Goal: Feedback & Contribution: Contribute content

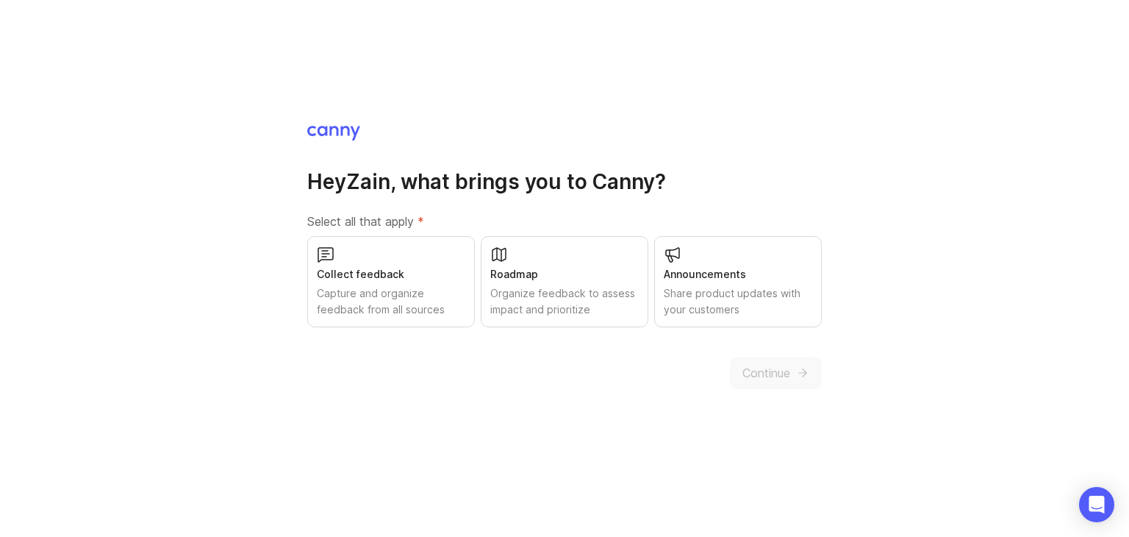
click at [425, 277] on div "Collect feedback" at bounding box center [391, 274] width 149 height 16
click at [562, 274] on div "Roadmap" at bounding box center [564, 274] width 149 height 16
click at [709, 276] on div "Announcements" at bounding box center [738, 274] width 149 height 16
click at [768, 377] on span "Continue" at bounding box center [767, 373] width 48 height 18
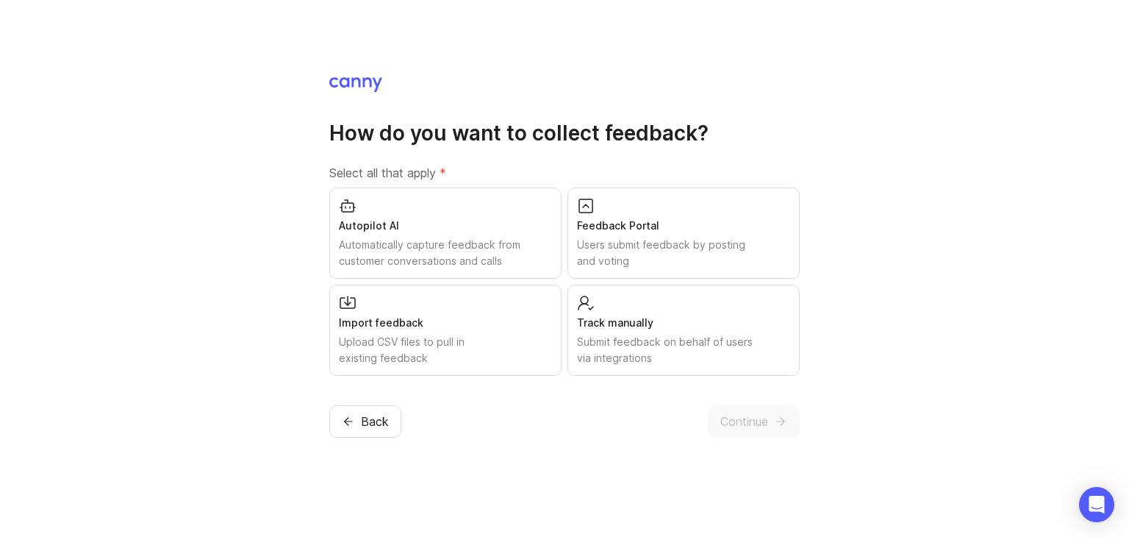
click at [391, 235] on div "Autopilot AI Automatically capture feedback from customer conversations and cal…" at bounding box center [445, 232] width 232 height 91
click at [600, 239] on div "Users submit feedback by posting and voting" at bounding box center [683, 253] width 213 height 32
click at [612, 298] on div "Track manually Submit feedback on behalf of users via integrations" at bounding box center [684, 330] width 232 height 91
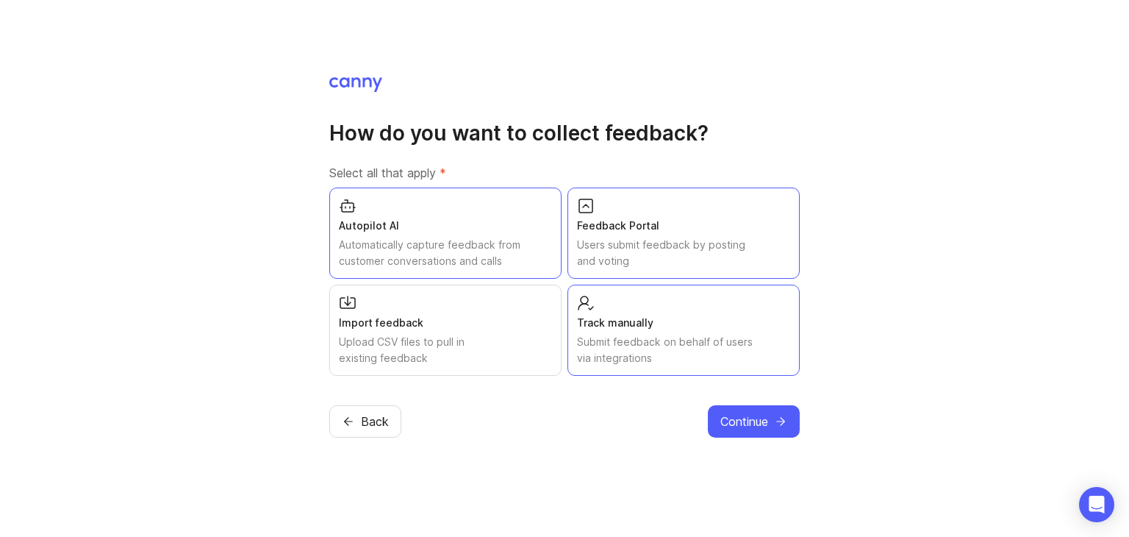
click at [494, 315] on div "Import feedback" at bounding box center [445, 323] width 213 height 16
click at [744, 428] on span "Continue" at bounding box center [744, 421] width 48 height 18
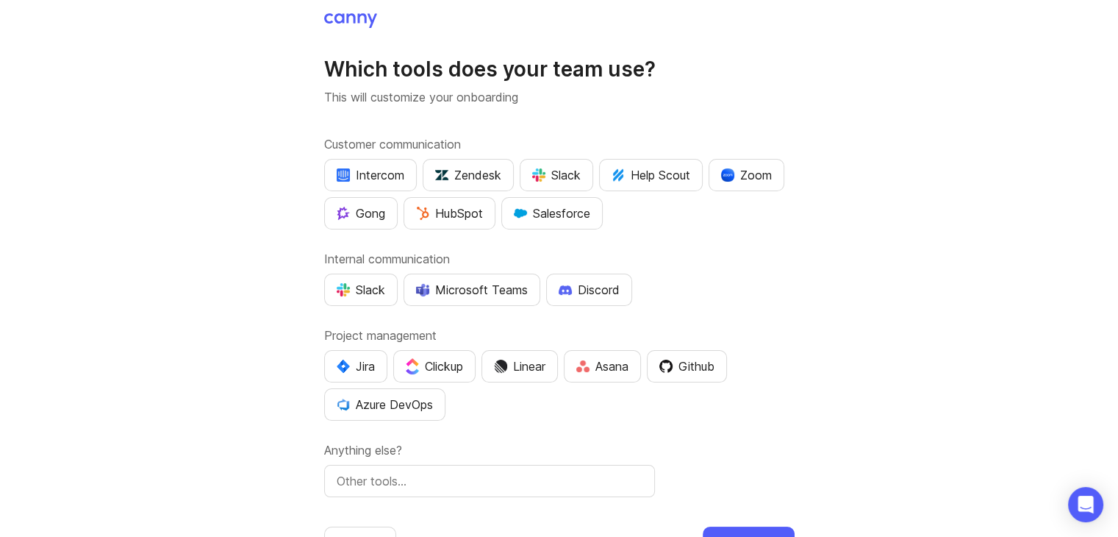
click at [749, 179] on div "Zoom" at bounding box center [746, 175] width 51 height 18
click at [573, 184] on button "Slack" at bounding box center [557, 175] width 74 height 32
click at [482, 218] on div "HubSpot" at bounding box center [449, 213] width 67 height 18
click at [362, 285] on div "Slack" at bounding box center [361, 290] width 49 height 18
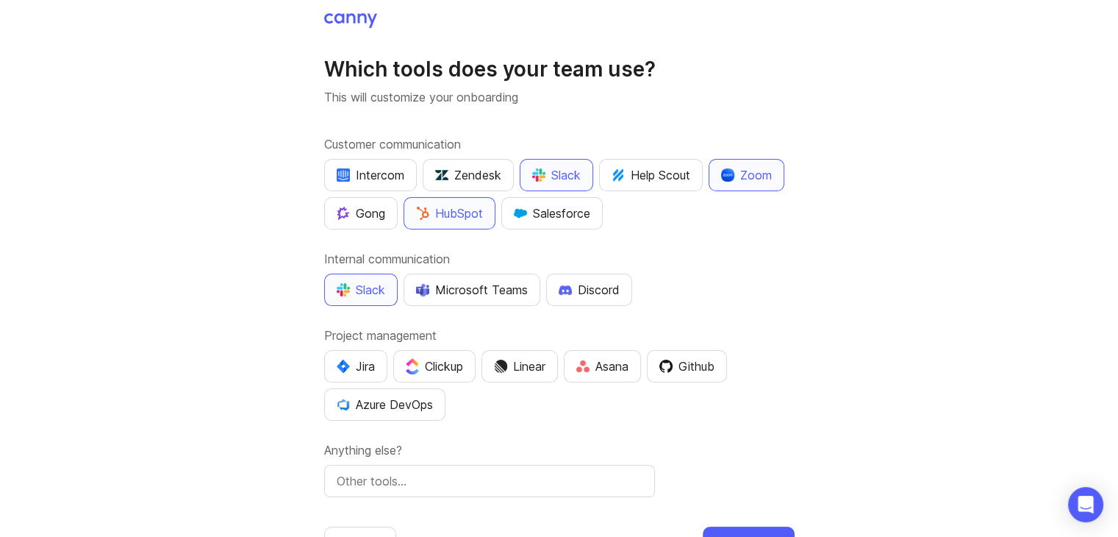
click at [371, 358] on div "Jira" at bounding box center [356, 366] width 38 height 18
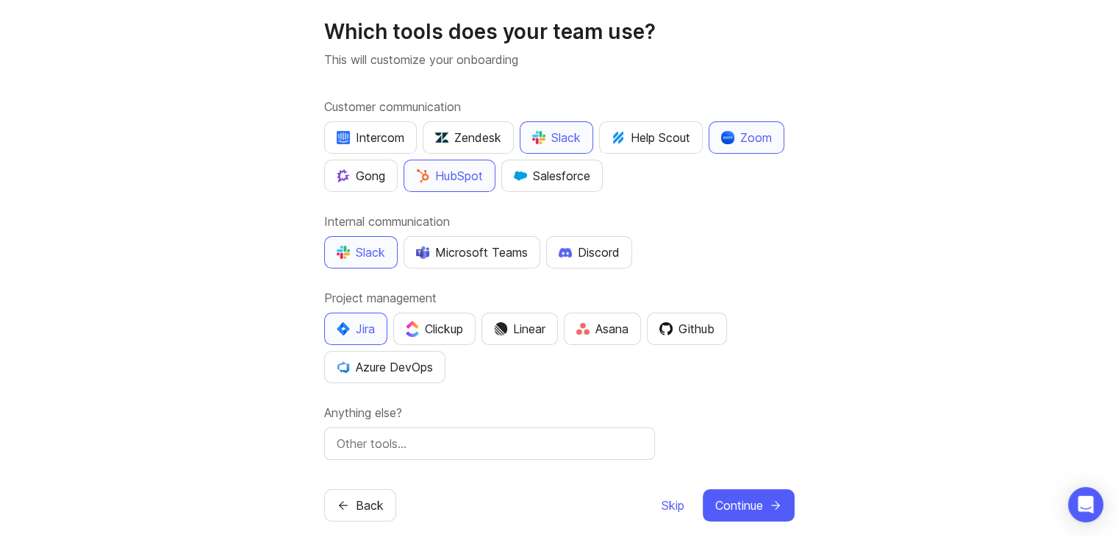
scroll to position [56, 0]
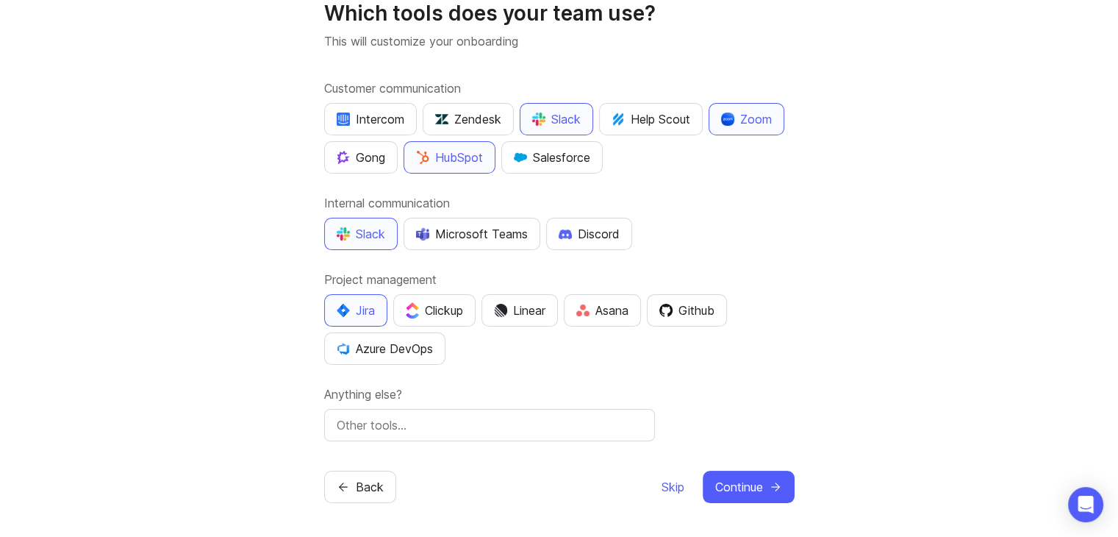
click at [765, 479] on button "Continue" at bounding box center [749, 487] width 92 height 32
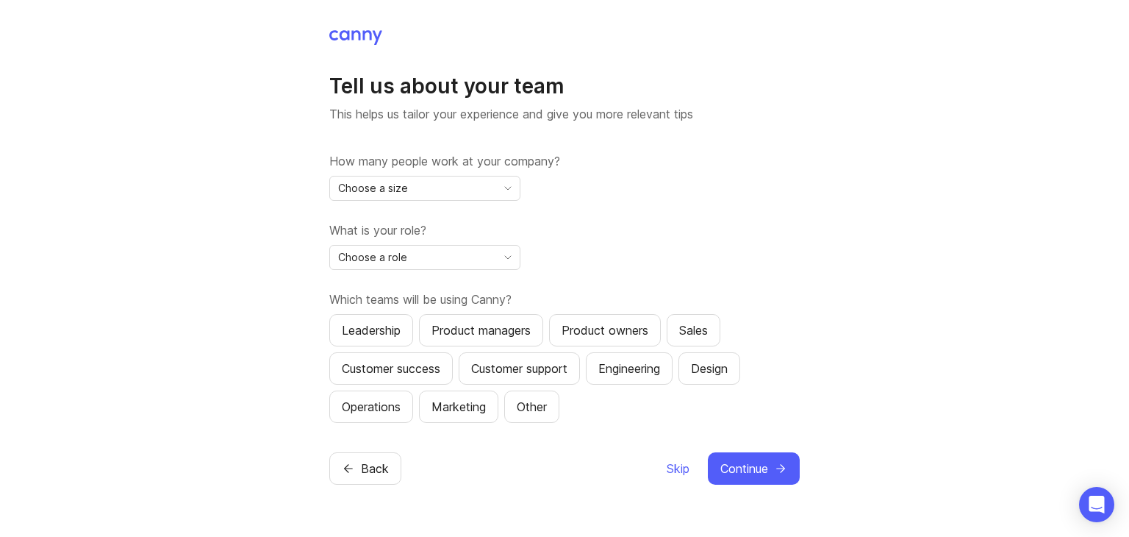
click at [472, 192] on div "Choose a size" at bounding box center [413, 188] width 166 height 24
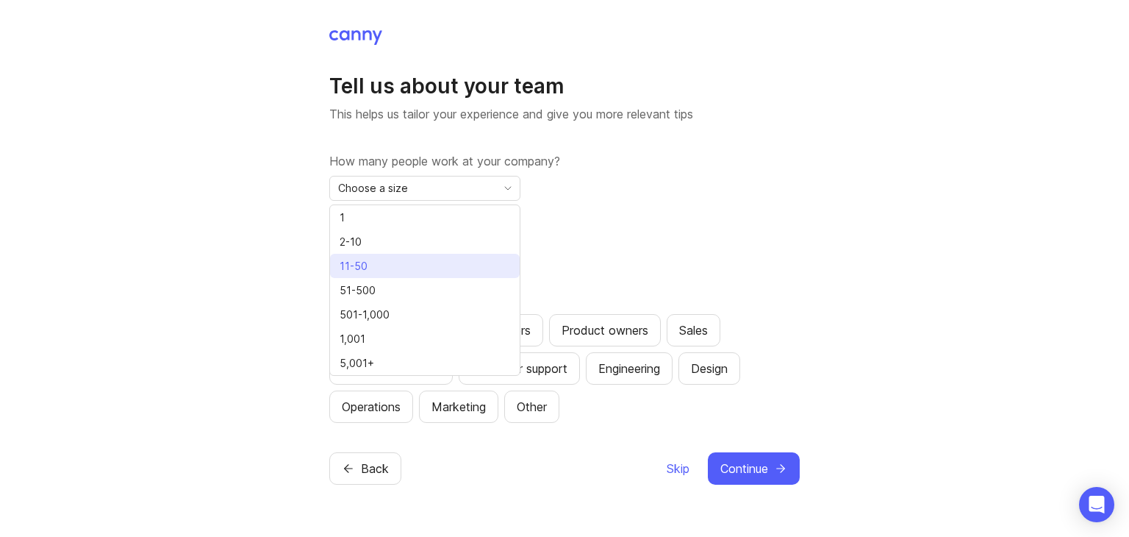
click at [454, 260] on li "11-50" at bounding box center [425, 266] width 190 height 24
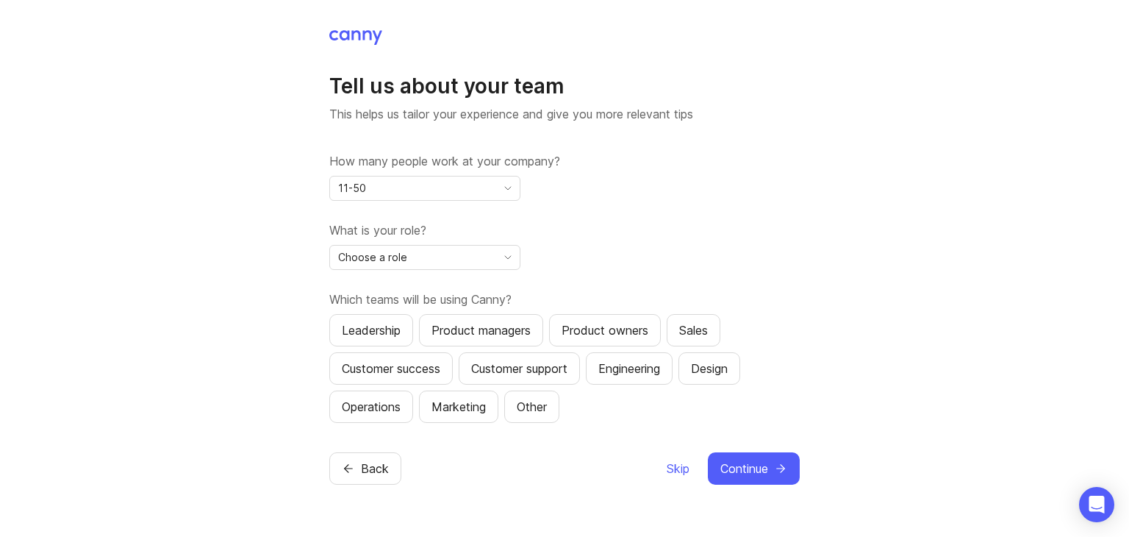
click at [443, 262] on div "Choose a role" at bounding box center [413, 258] width 166 height 24
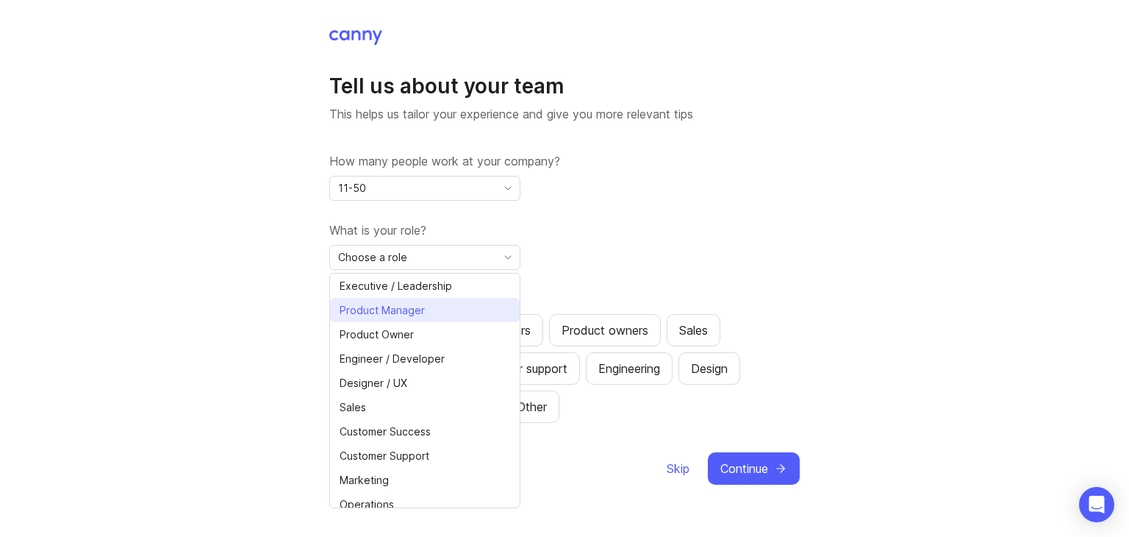
click at [436, 306] on li "Product Manager" at bounding box center [425, 310] width 190 height 24
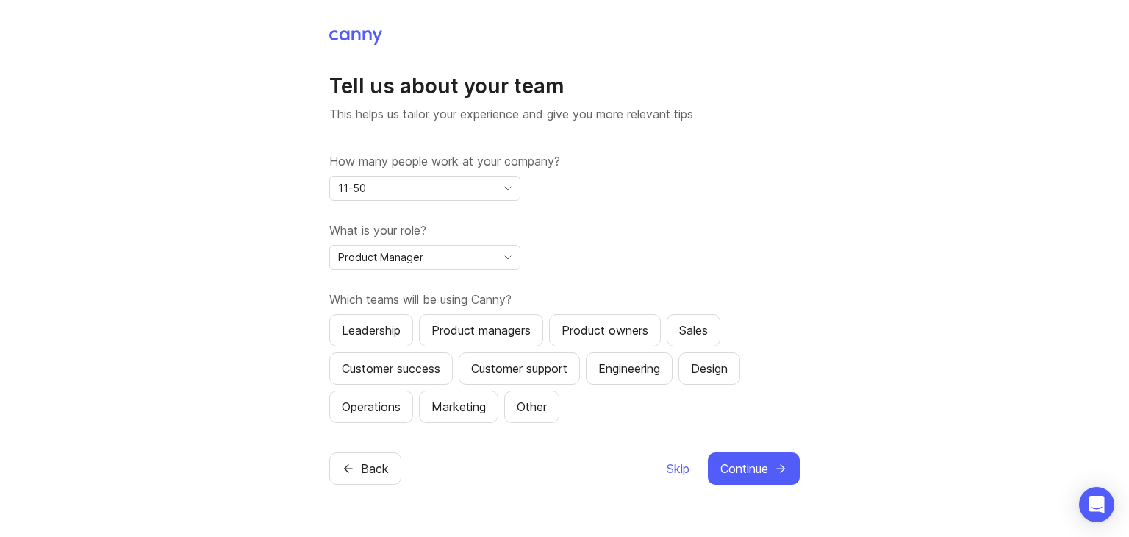
click at [396, 327] on div "Leadership" at bounding box center [371, 330] width 59 height 18
click at [479, 339] on button "Product managers" at bounding box center [481, 330] width 124 height 32
click at [595, 321] on div "Product owners" at bounding box center [605, 330] width 87 height 18
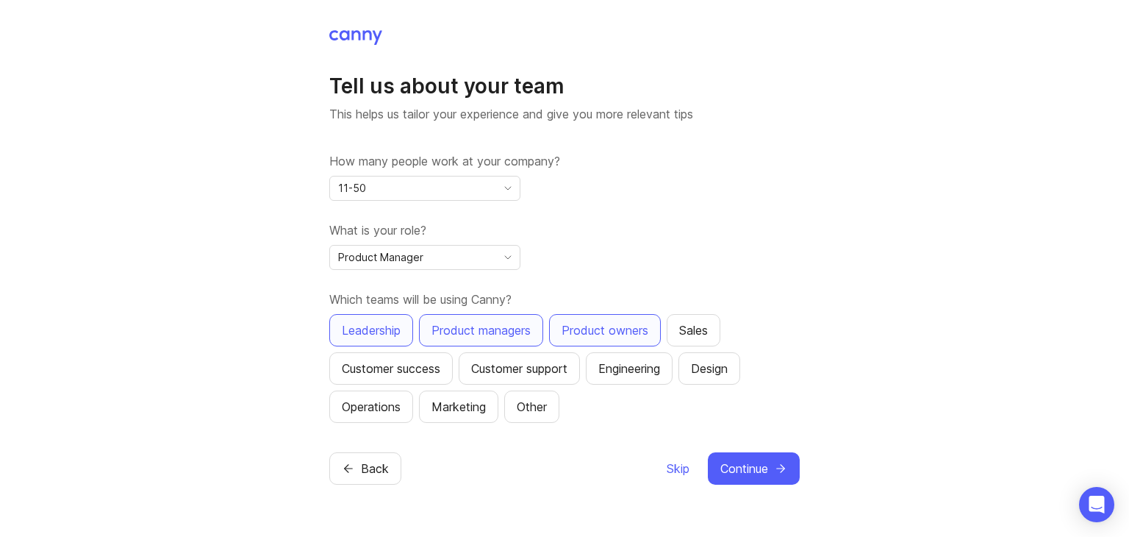
click at [770, 467] on button "Continue" at bounding box center [754, 468] width 92 height 32
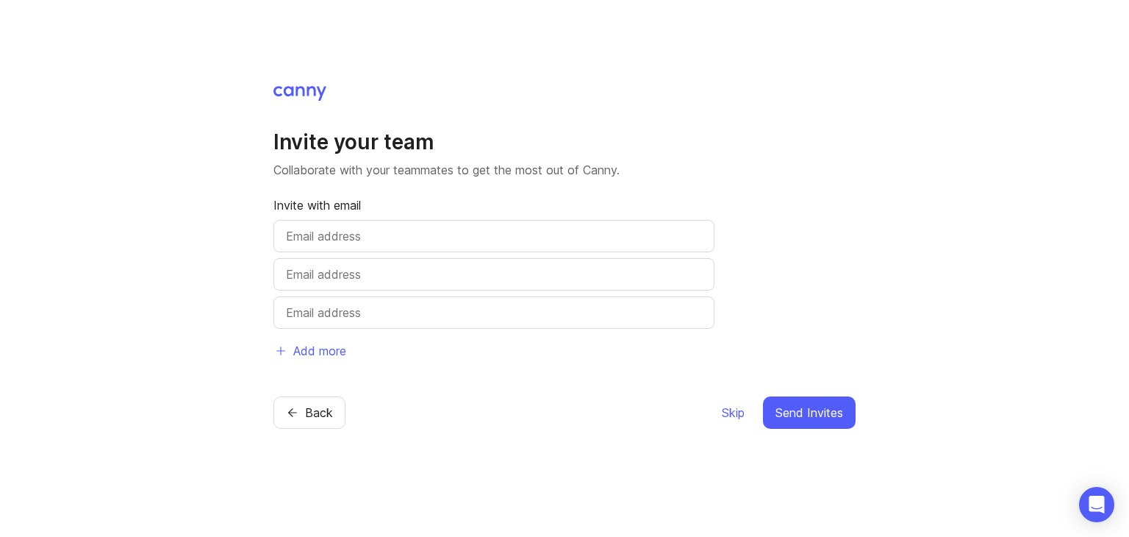
click at [735, 410] on span "Skip" at bounding box center [733, 413] width 23 height 18
click at [732, 412] on span "Skip" at bounding box center [733, 413] width 23 height 18
click at [731, 410] on span "Skip" at bounding box center [733, 413] width 23 height 18
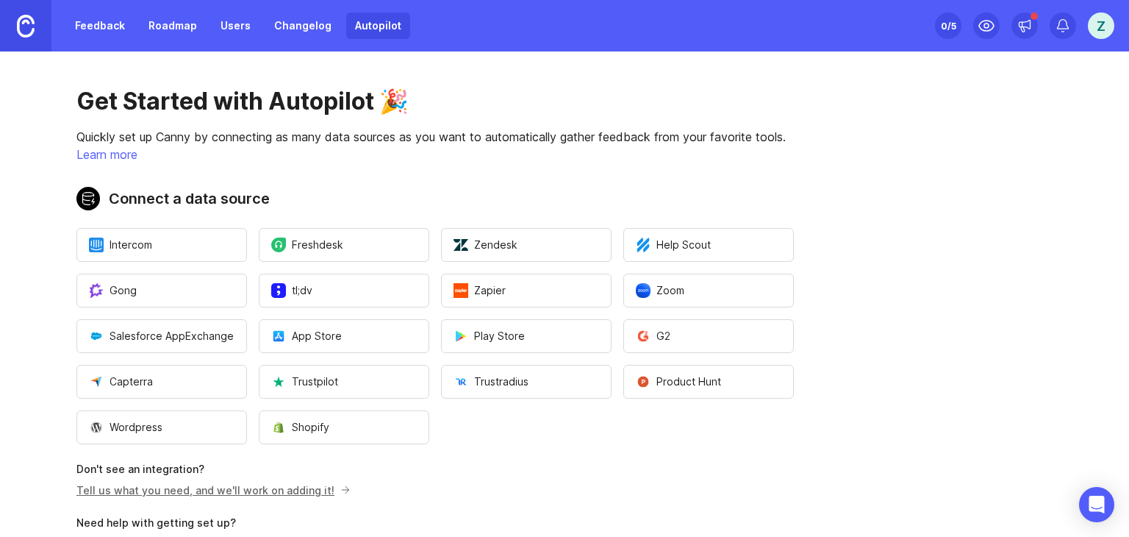
click at [112, 24] on link "Feedback" at bounding box center [100, 25] width 68 height 26
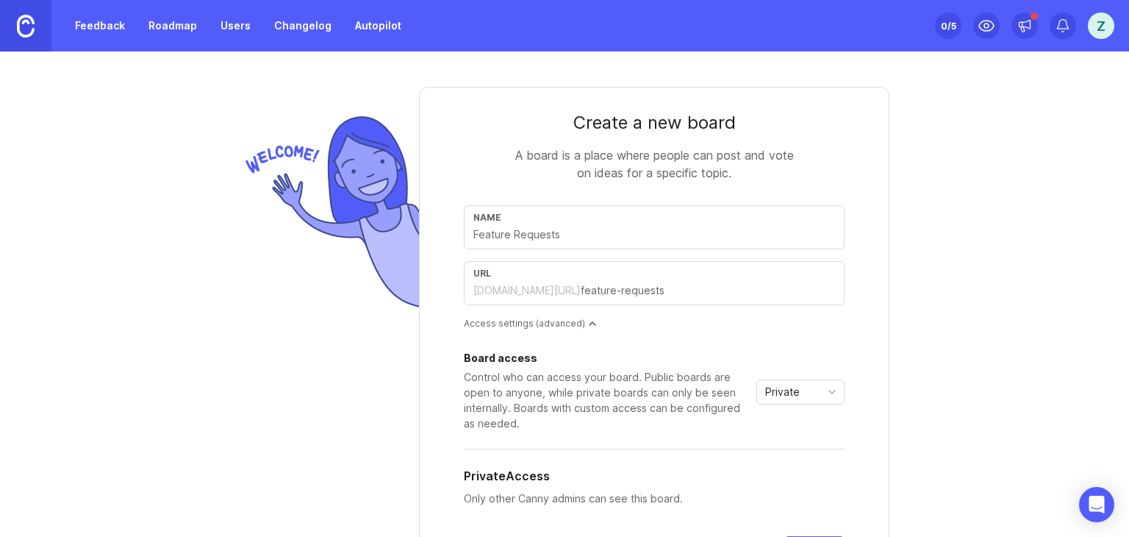
click at [539, 294] on div "[DOMAIN_NAME][URL]" at bounding box center [526, 290] width 107 height 15
click at [183, 18] on link "Roadmap" at bounding box center [173, 25] width 66 height 26
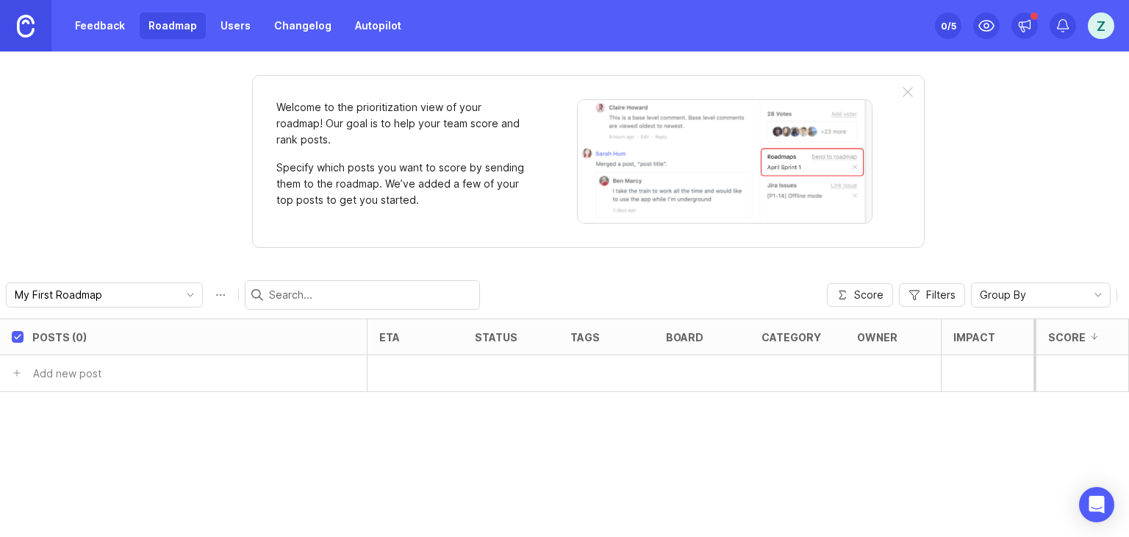
click at [179, 297] on icon "toggle icon" at bounding box center [191, 295] width 24 height 12
drag, startPoint x: 132, startPoint y: 348, endPoint x: 418, endPoint y: 433, distance: 297.7
click at [418, 434] on body "Feedback Roadmap Users Changelog Autopilot Set up Canny 0 /5 Z Welcome to the p…" at bounding box center [564, 268] width 1129 height 537
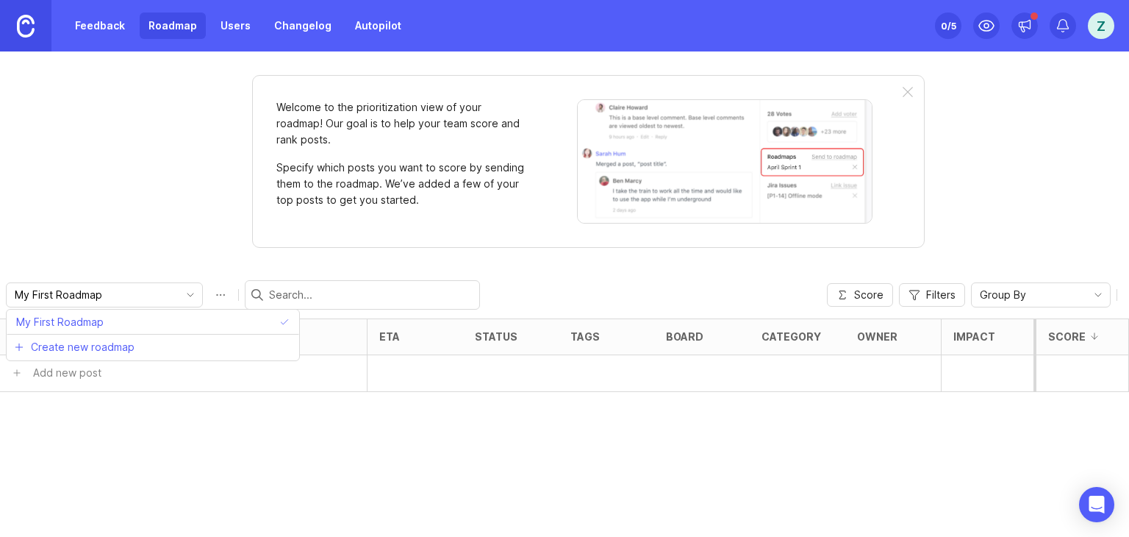
click at [422, 424] on div "Posts (0) eta status tags board category owner Impact Votes Effort Score Add ne…" at bounding box center [564, 427] width 1129 height 218
click at [112, 22] on link "Feedback" at bounding box center [100, 25] width 68 height 26
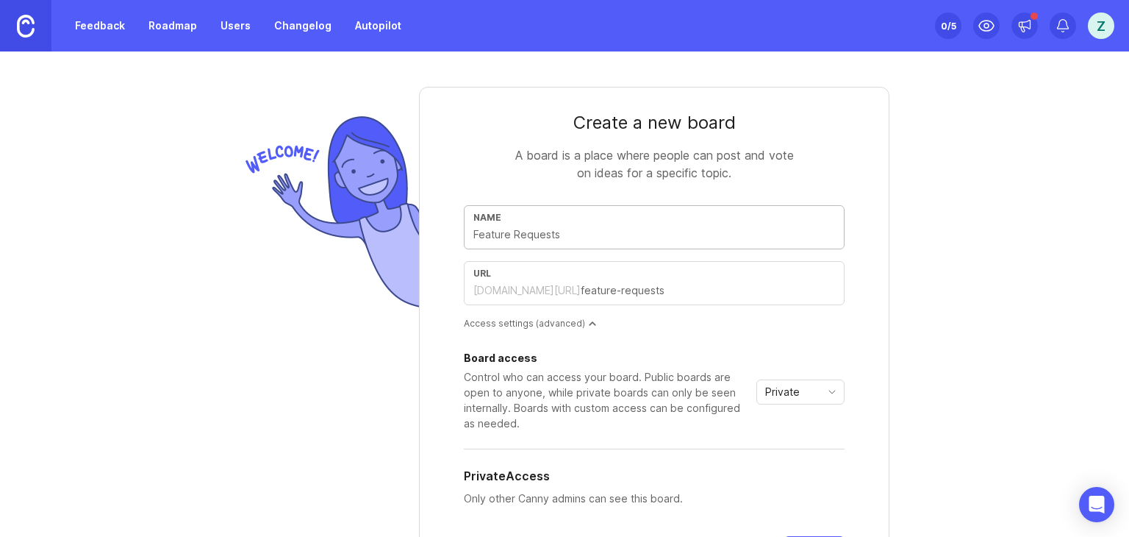
type input "A"
type input "a"
type input "Au"
type input "au"
type input "Aut"
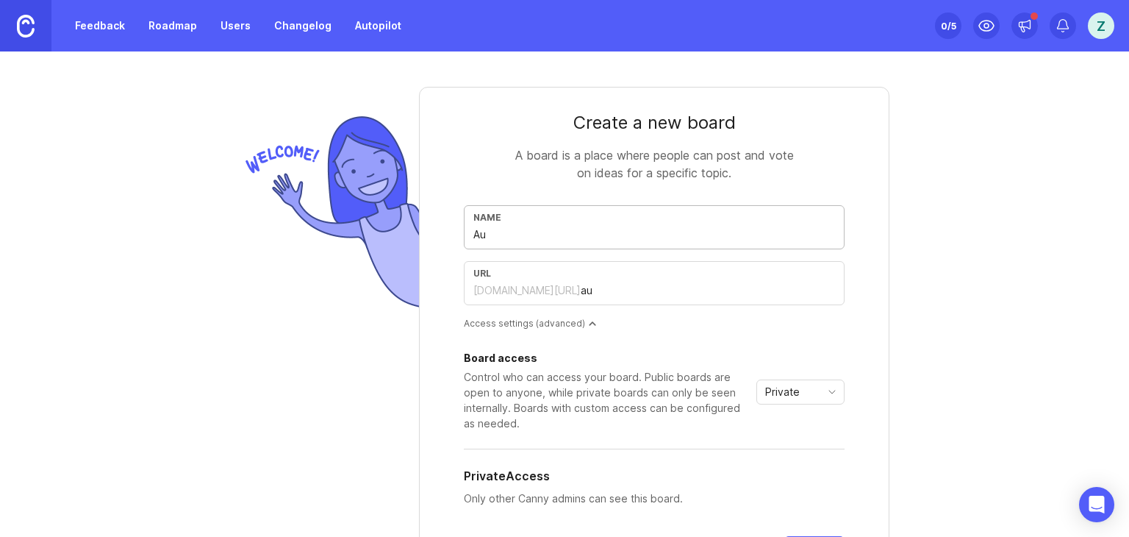
type input "aut"
type input "Auto"
type input "auto"
type input "Autom"
type input "autom"
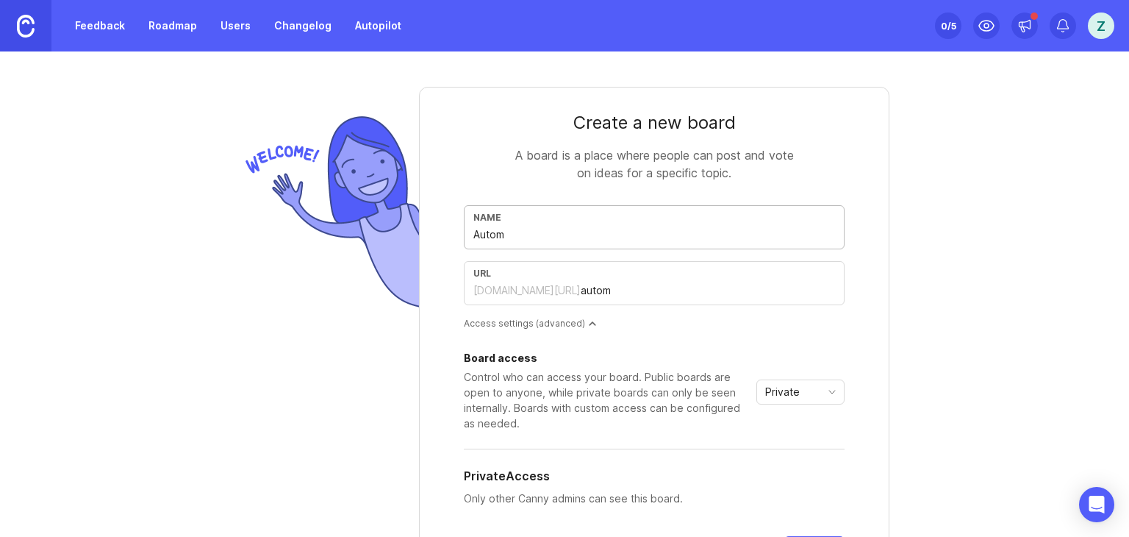
type input "Automa"
type input "automa"
type input "Automat"
type input "automat"
type input "Automati"
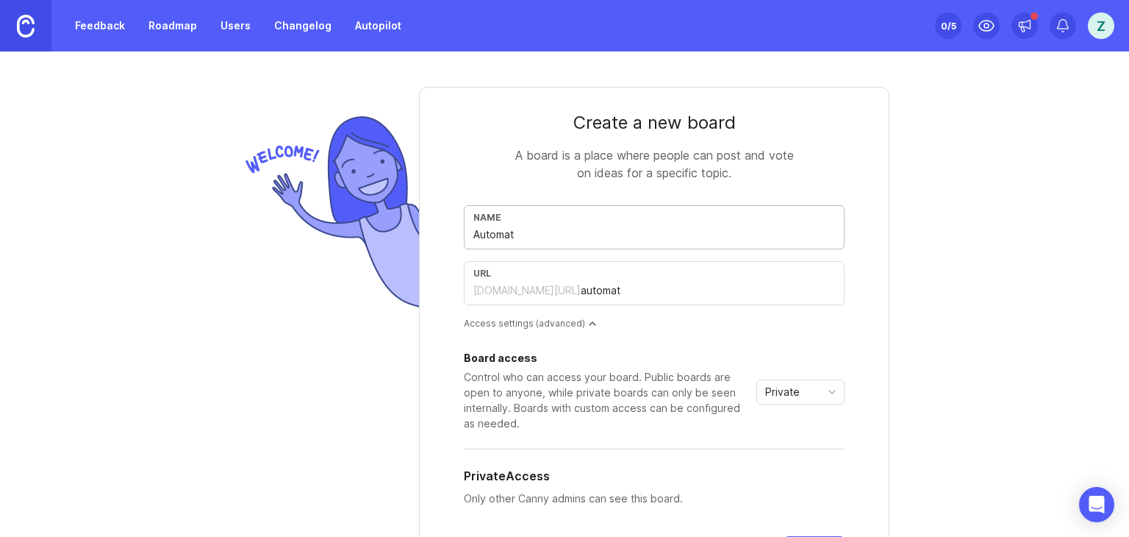
type input "automati"
type input "Automatio"
type input "automatio"
type input "Automation"
type input "automation"
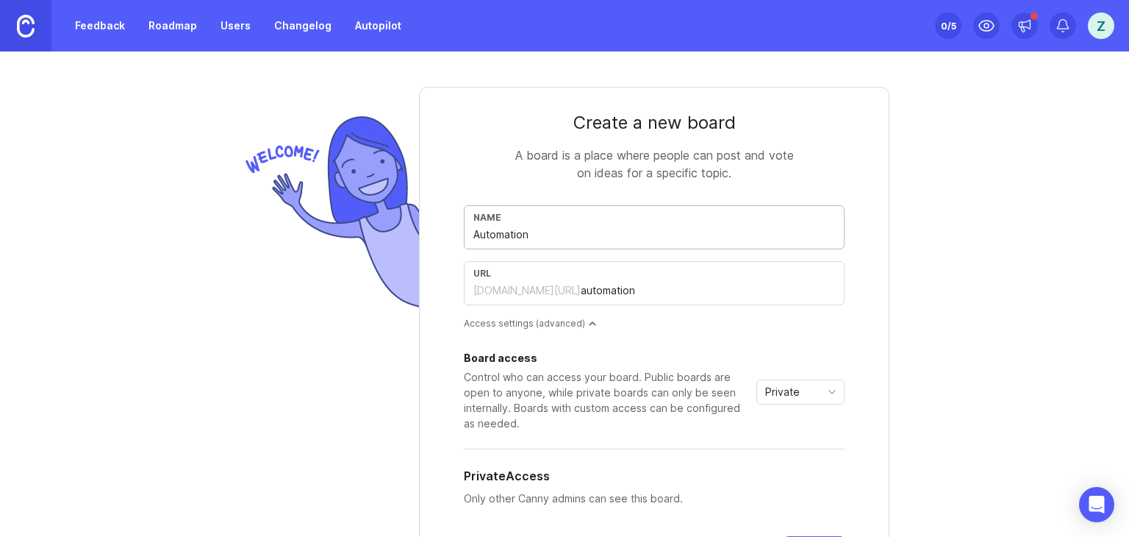
type input "Automations"
type input "automations"
type input "Automations F"
type input "automations-f"
type input "Automations Fe"
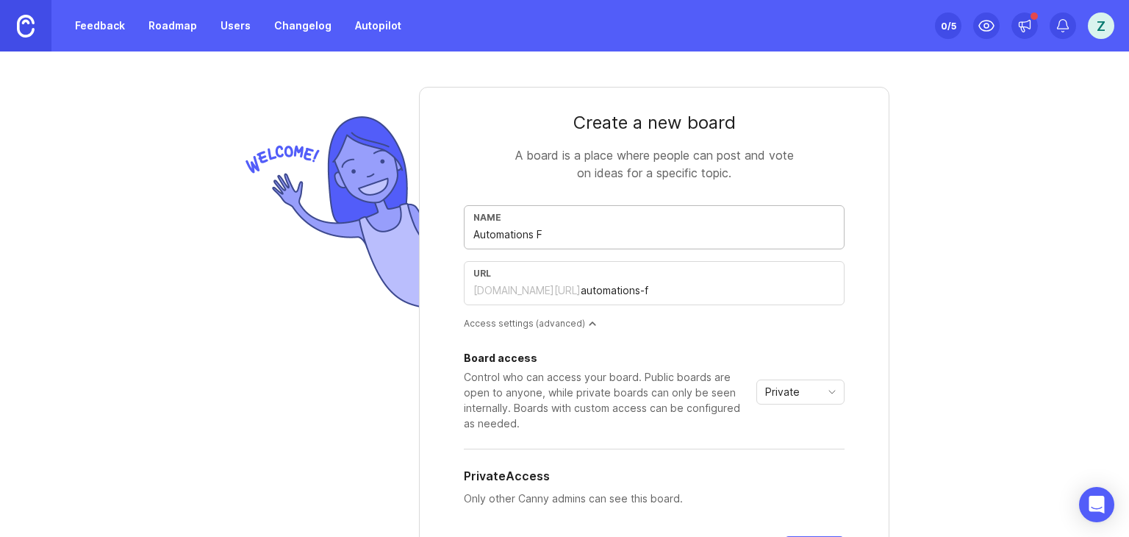
type input "automations-fe"
type input "Automations Fea"
type input "automations-fea"
type input "Automations Feat"
type input "automations-feat"
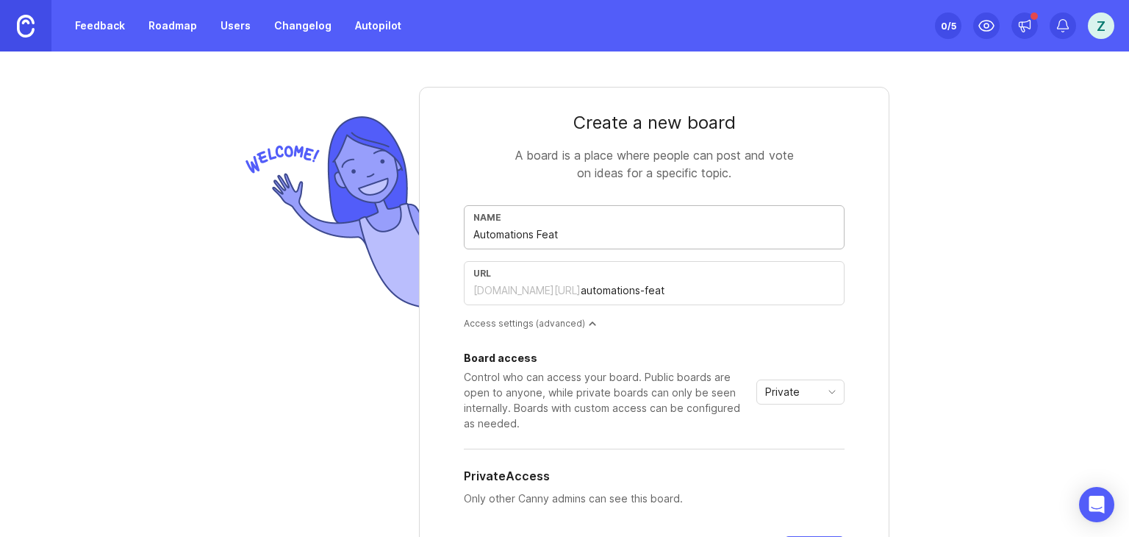
type input "Automations Featu"
type input "automations-featu"
type input "Automations Featur"
type input "automations-featur"
type input "Automations Feature"
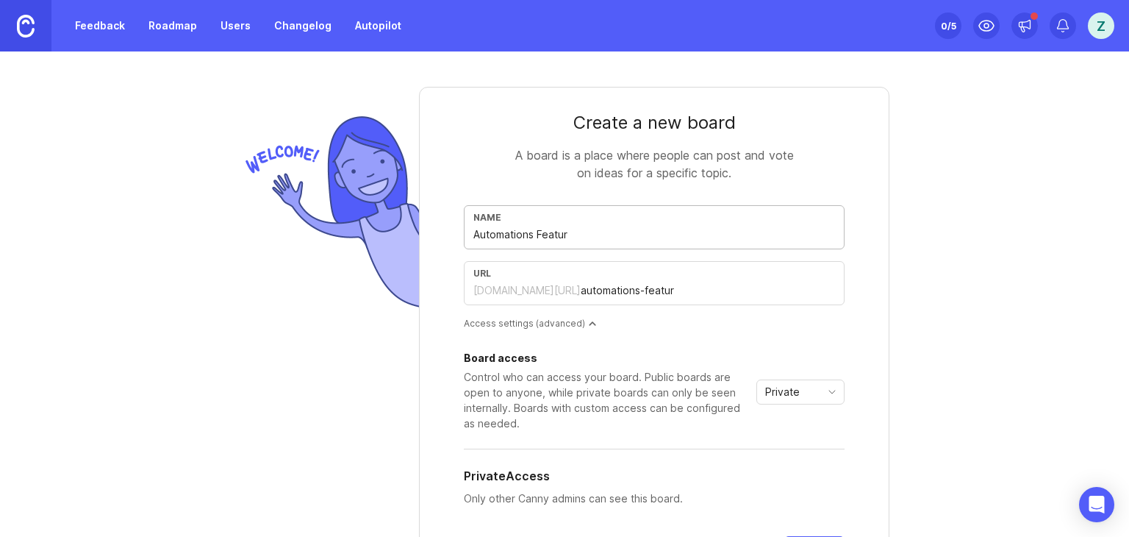
type input "automations-feature"
type input "Automations Featur"
type input "automations-featur"
type input "Automations Featu"
type input "automations-featu"
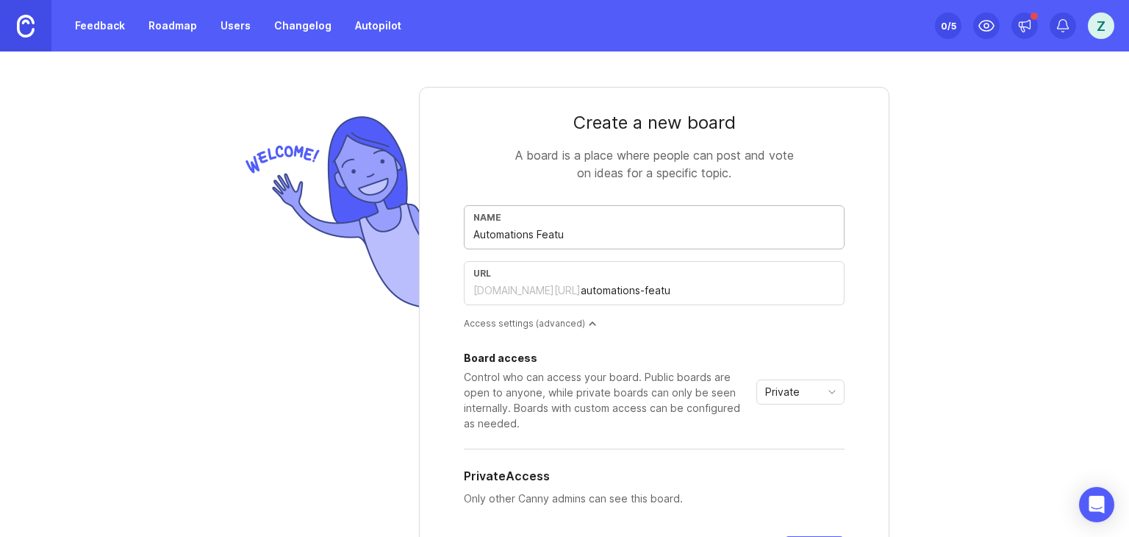
type input "Automations Feat"
type input "automations-feat"
type input "Automations Fea"
type input "automations-fea"
type input "Automations Fe"
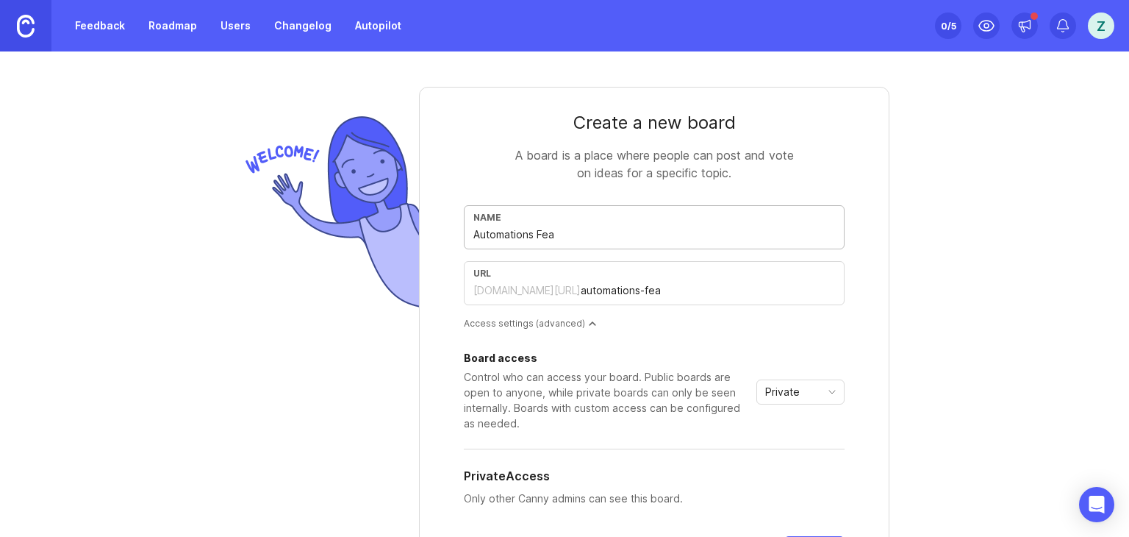
type input "automations-fe"
type input "Automations F"
type input "automations-f"
type input "Automations"
type input "automations"
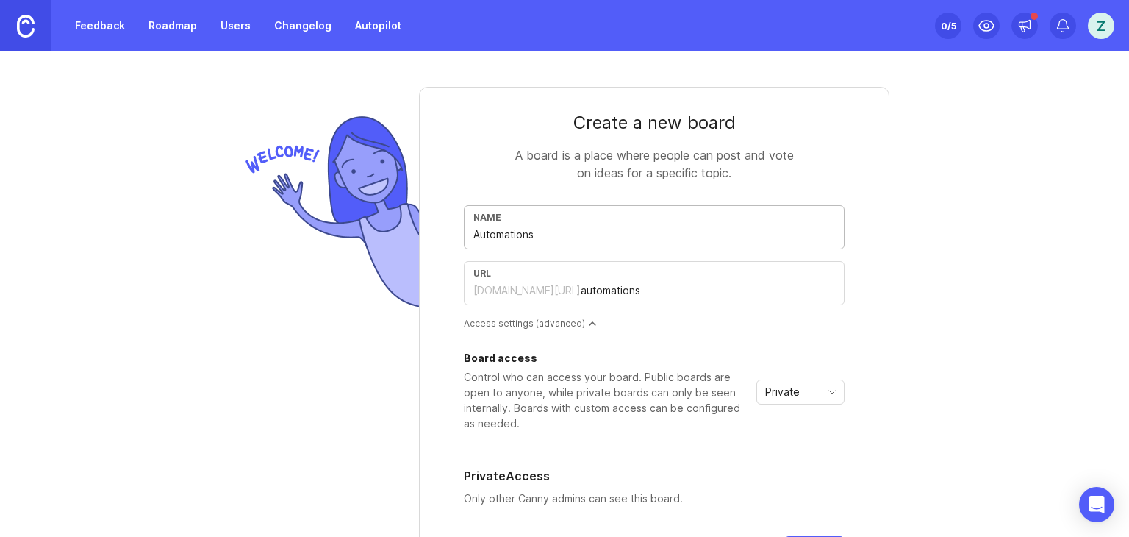
type input "Automation"
type input "automation"
type input "Automatio"
type input "automatio"
type input "Automati"
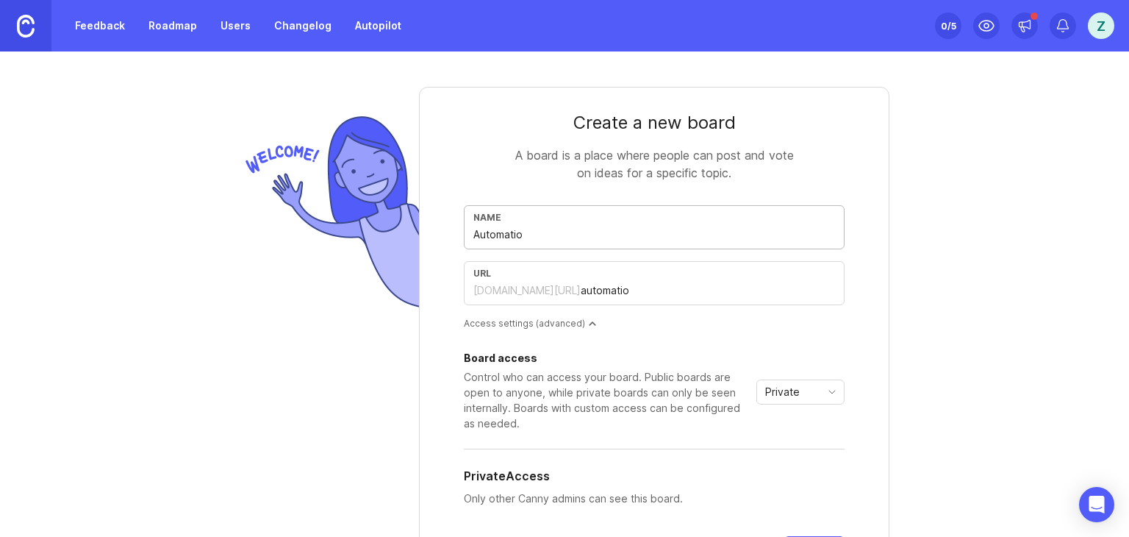
type input "automati"
type input "Automatio"
type input "automatio"
type input "Automation"
type input "automation"
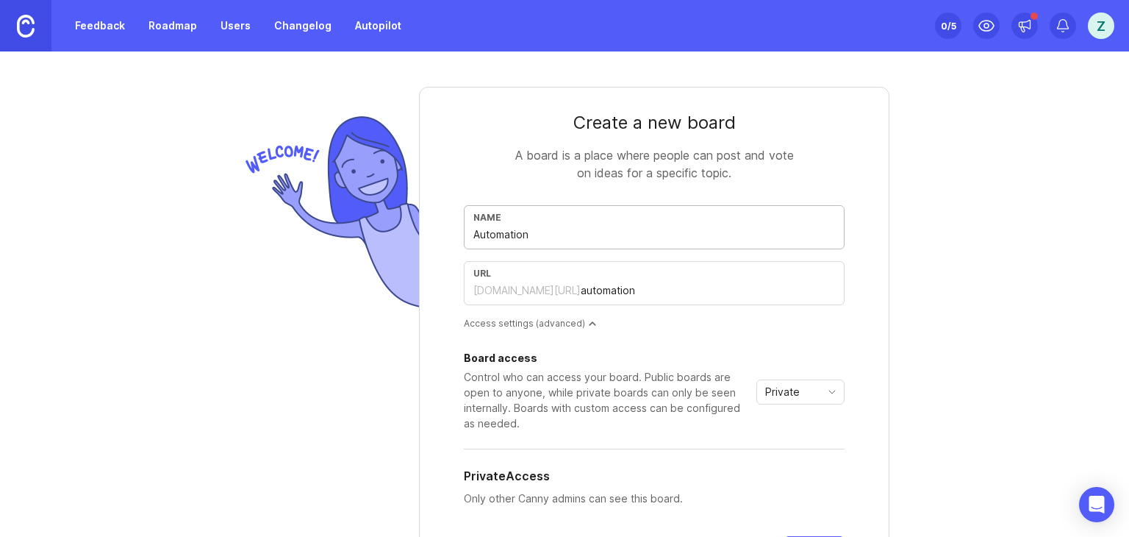
type input "Automations"
type input "automations"
type input "Automation"
type input "automation"
type input "Automatio"
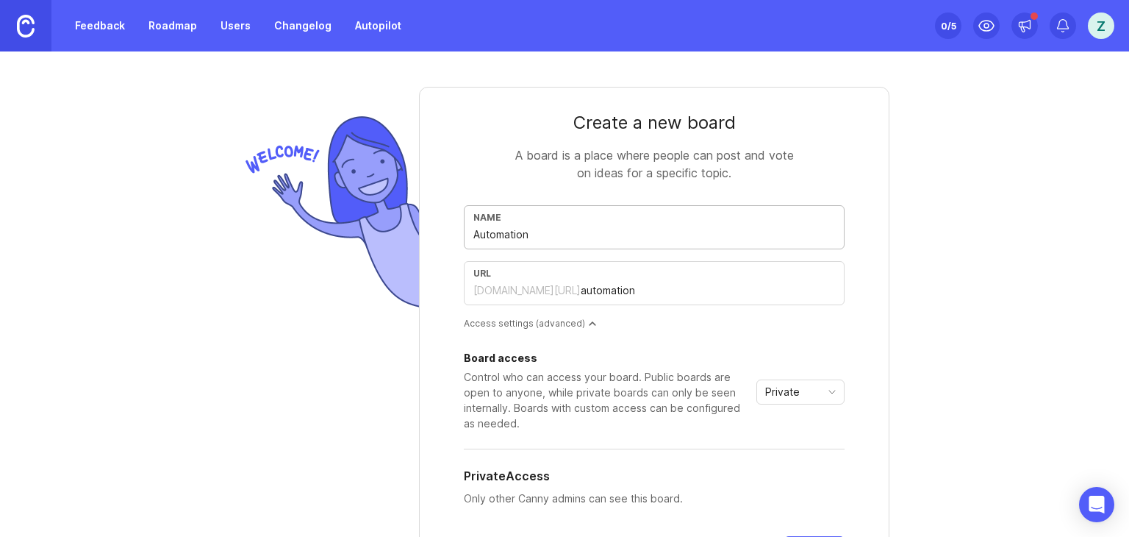
type input "automatio"
type input "Automati"
type input "automati"
type input "Automat"
type input "automat"
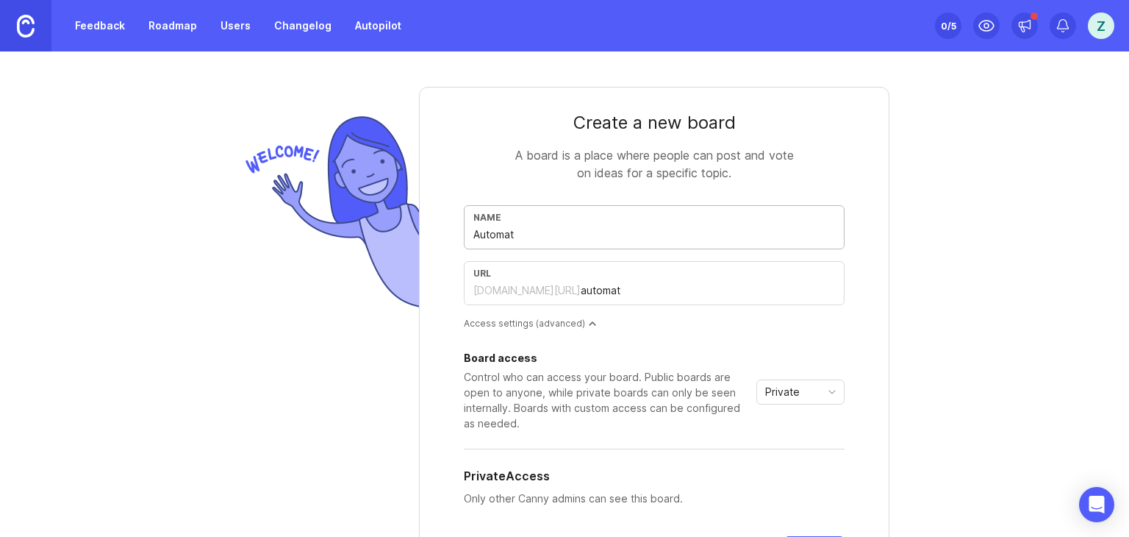
type input "Automa"
type input "automa"
type input "Autom"
type input "autom"
type input "Auto"
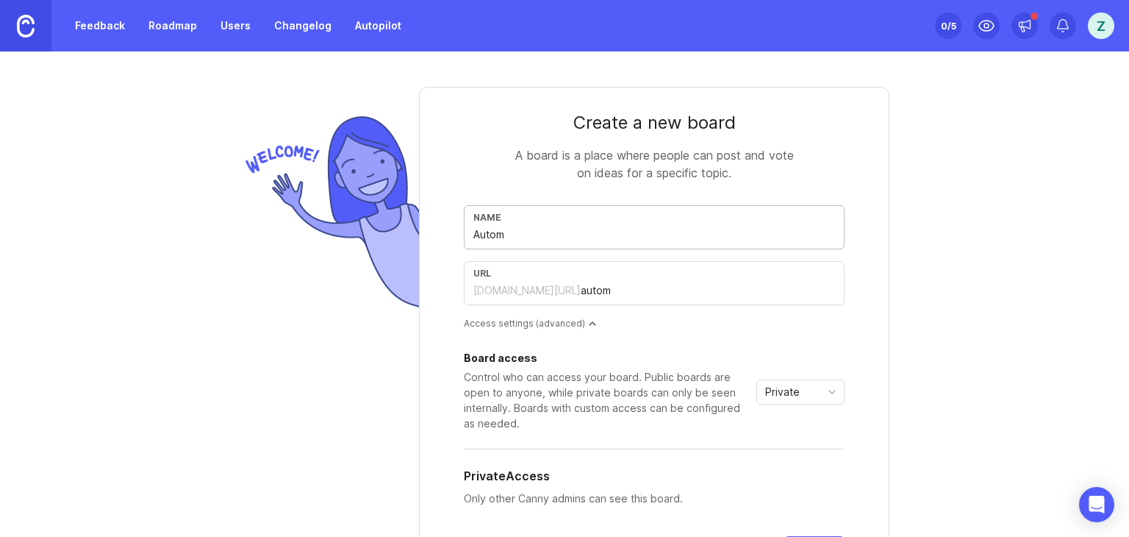
type input "auto"
type input "Aut"
type input "aut"
type input "Au"
type input "au"
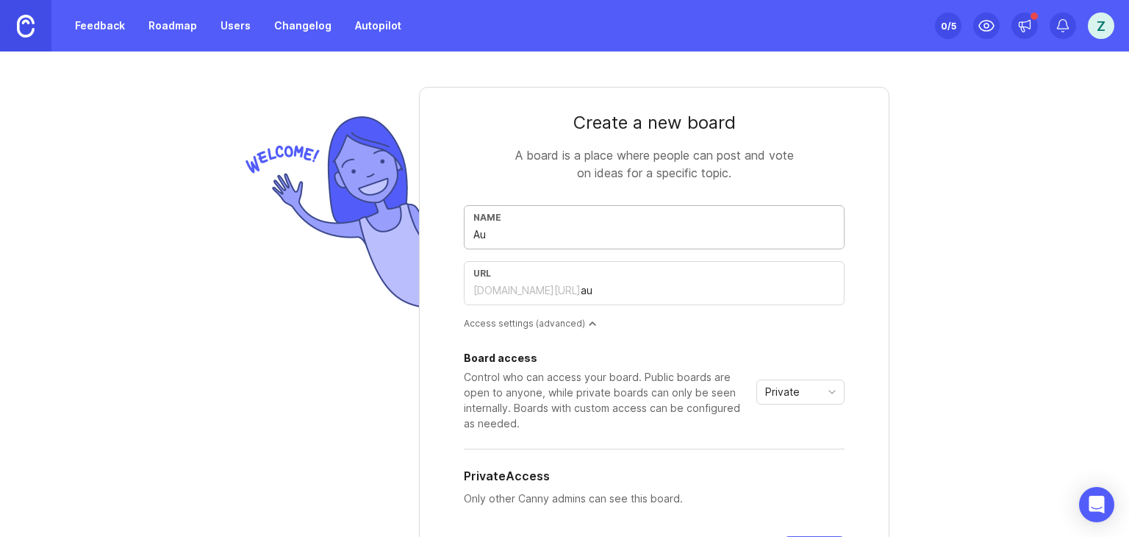
type input "A"
type input "a"
type input "A"
type input "a"
type input "Ap"
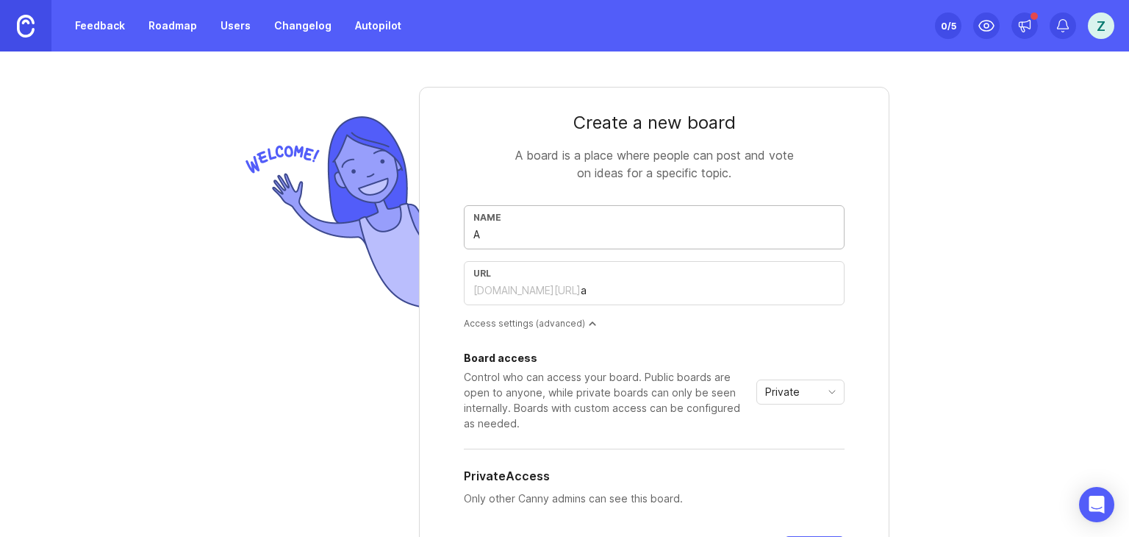
type input "ap"
type input "App"
type input "app"
type input "Appo"
type input "appo"
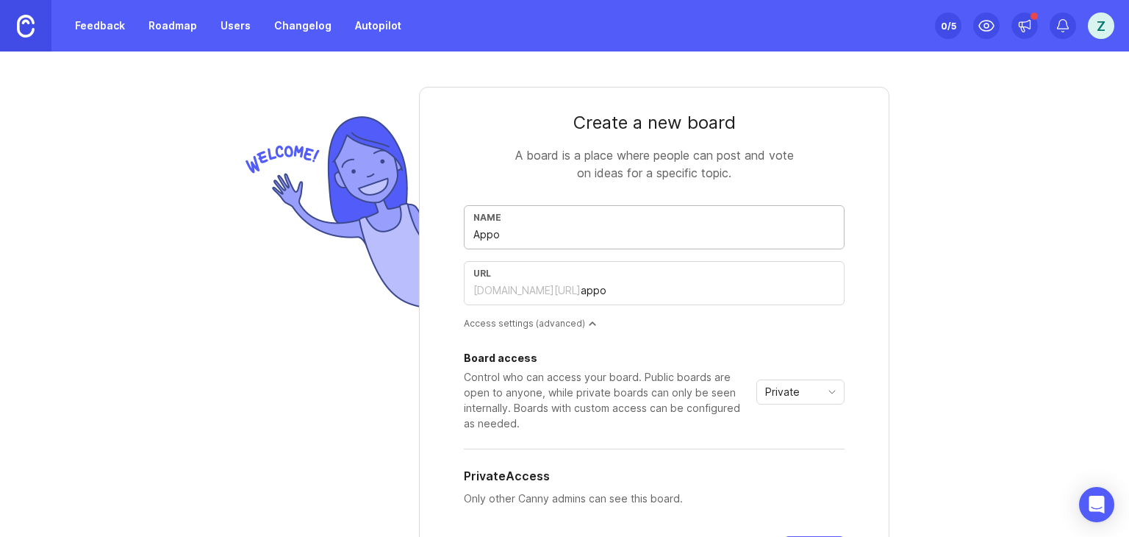
type input "Appoi"
type input "appoi"
type input "Appoin"
type input "appoin"
type input "Appoint"
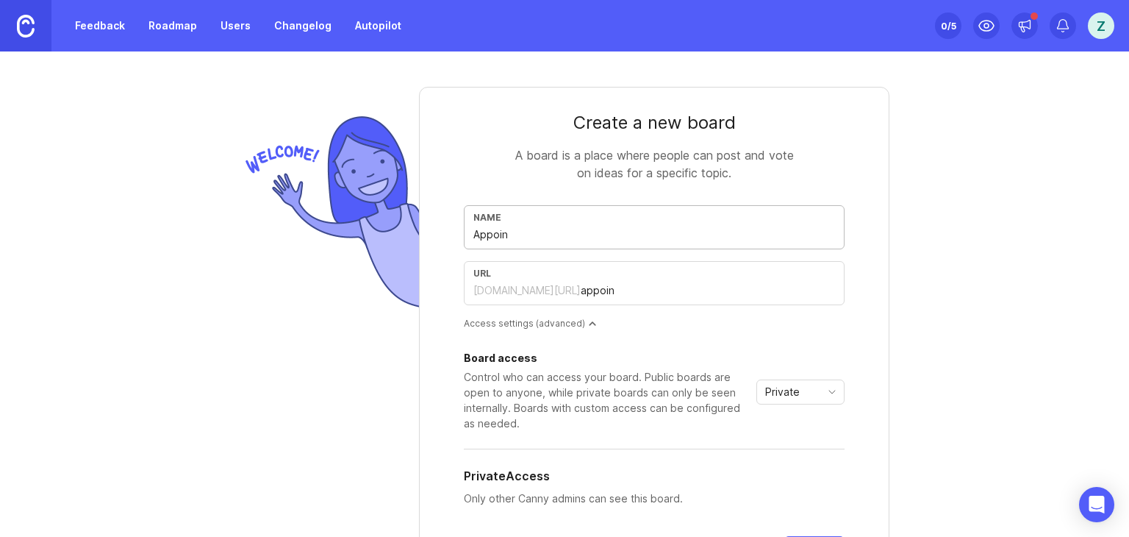
type input "appoint"
type input "Appointm"
type input "appointm"
type input "Appointme"
type input "appointme"
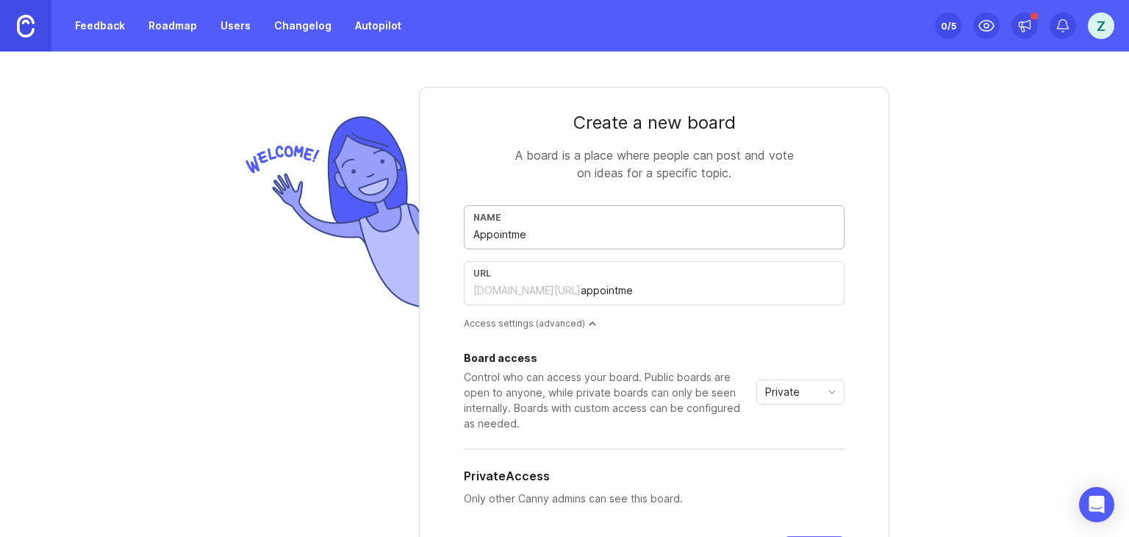
type input "Appointmen"
type input "appointmen"
type input "Appointment"
type input "appointment"
type input "Appointments"
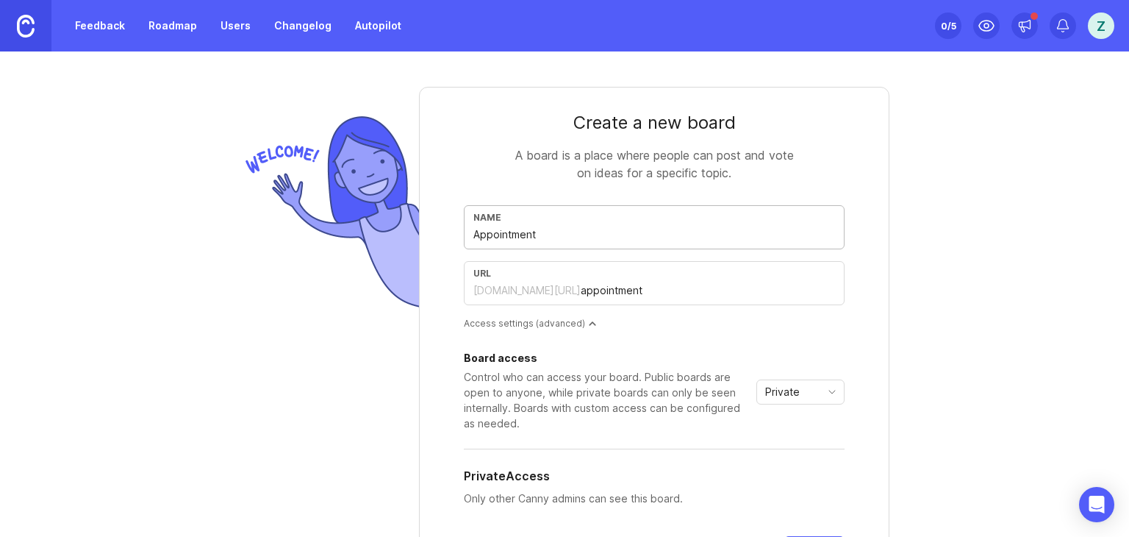
type input "appointments"
type input "Appointments S"
type input "appointments-s"
type input "Appointments Sc"
type input "appointments-sc"
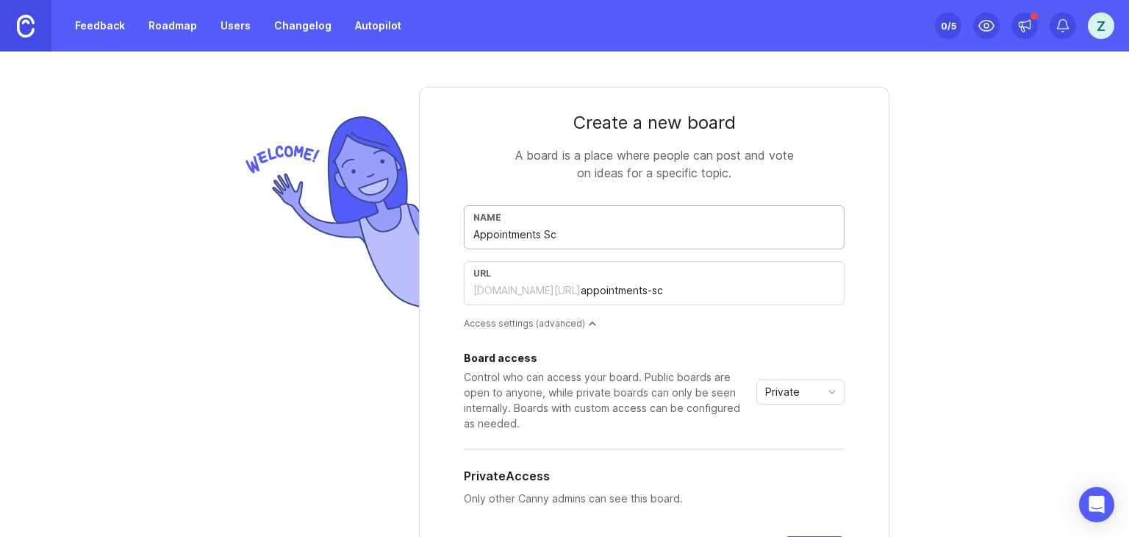
type input "Appointments Sch"
type input "appointments-sch"
type input "Appointments Sche"
type input "appointments-sche"
type input "Appointments Sched"
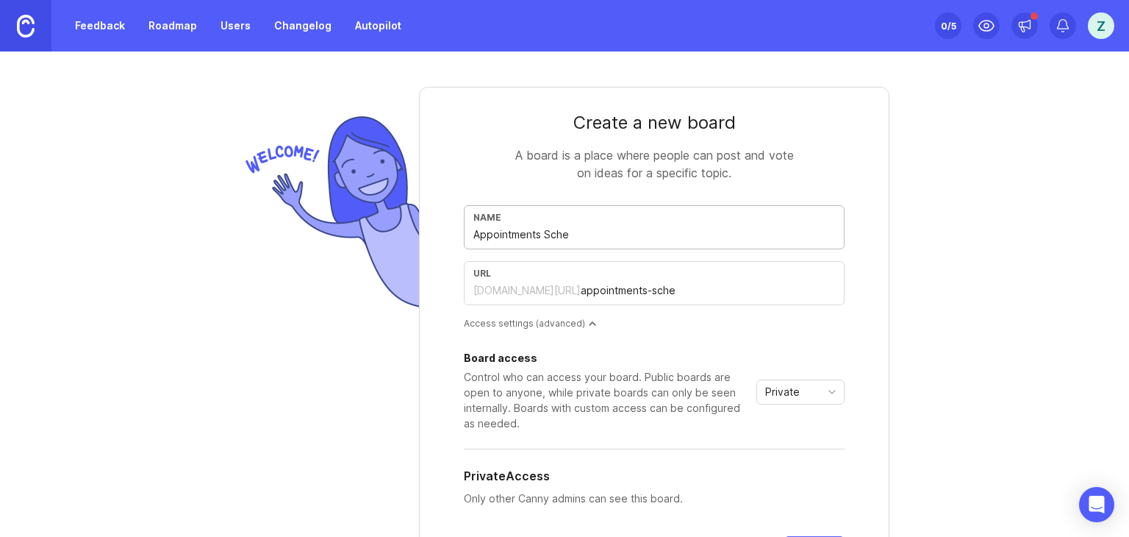
type input "appointments-sched"
type input "Appointments Schedu"
type input "appointments-schedu"
type input "Appointments Schedul"
type input "appointments-schedul"
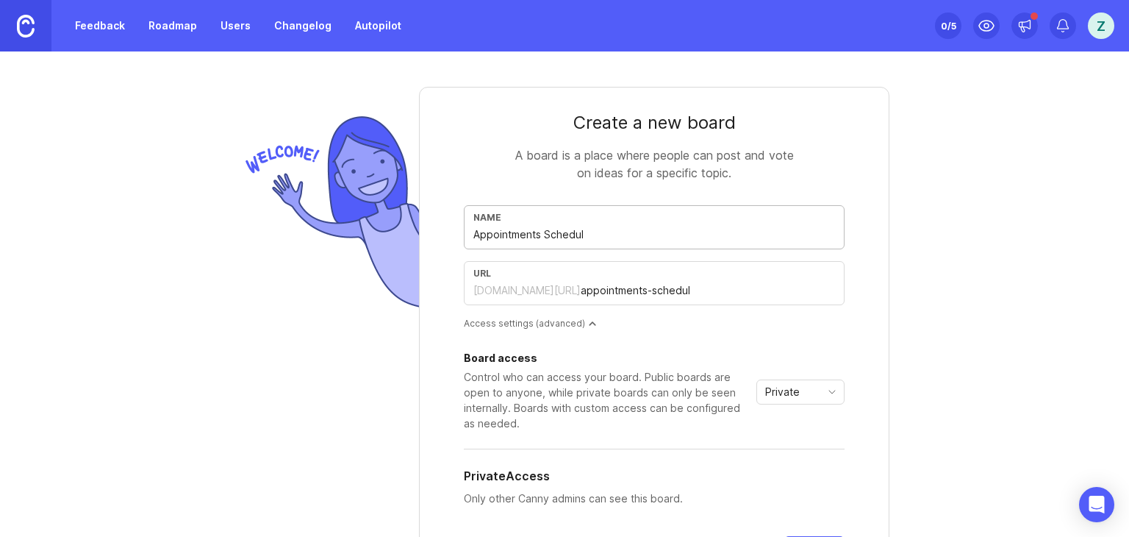
type input "Appointments Scheduli"
type input "appointments-scheduli"
type input "Appointments Schedulin"
type input "appointments-schedulin"
type input "Appointments Scheduli"
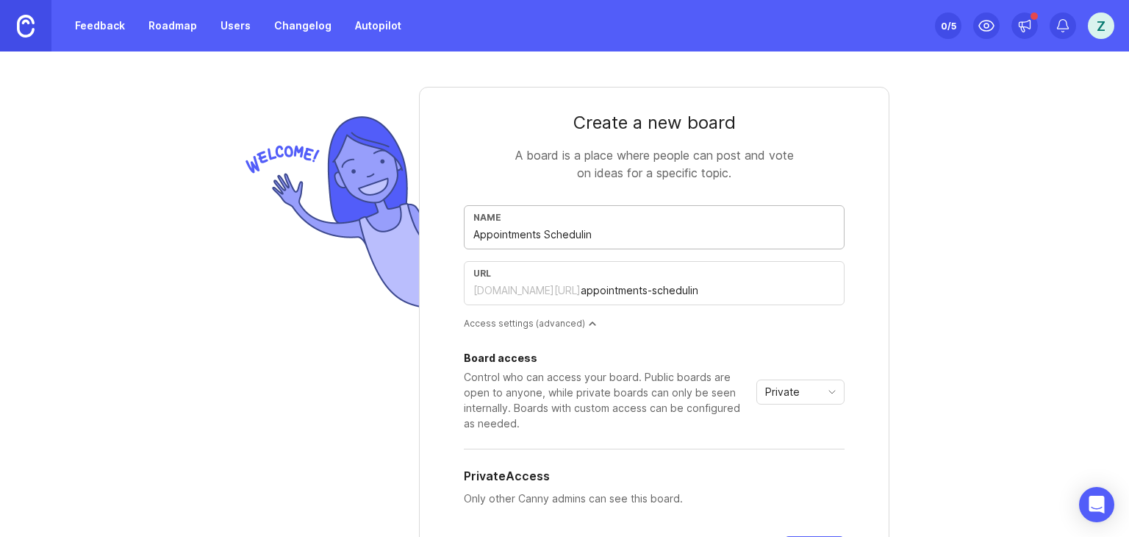
type input "appointments-scheduli"
type input "Appointments Schedul"
type input "appointments-schedul"
type input "Appointments Schedule"
type input "appointments-schedule"
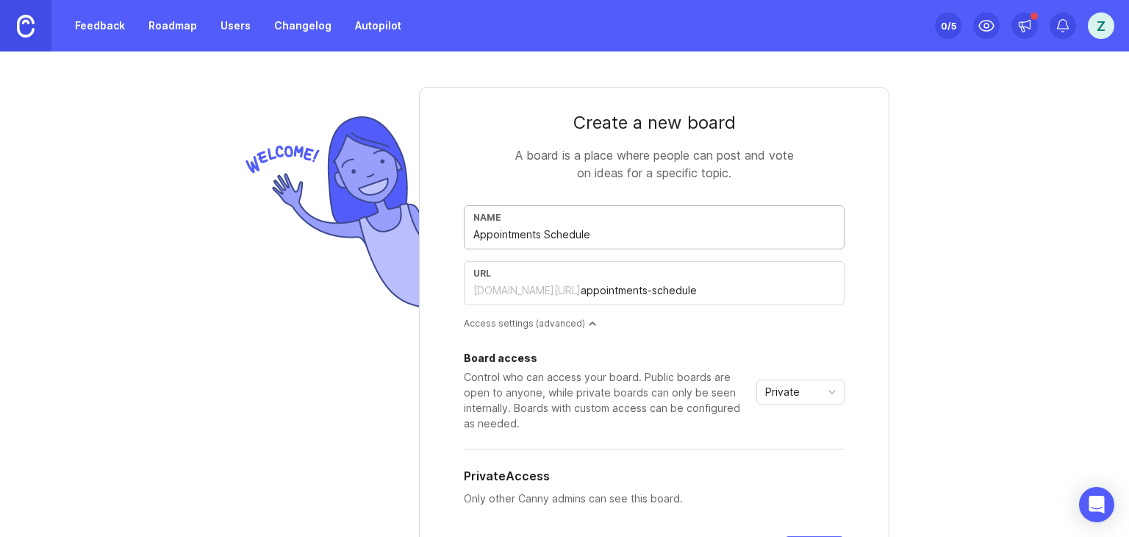
type input "Appointments Scheduler"
type input "appointments-scheduler"
type input "Appointments Scheduler"
click at [934, 364] on div "Create a new board A board is a place where people can post and vote on ideas f…" at bounding box center [564, 293] width 1129 height 485
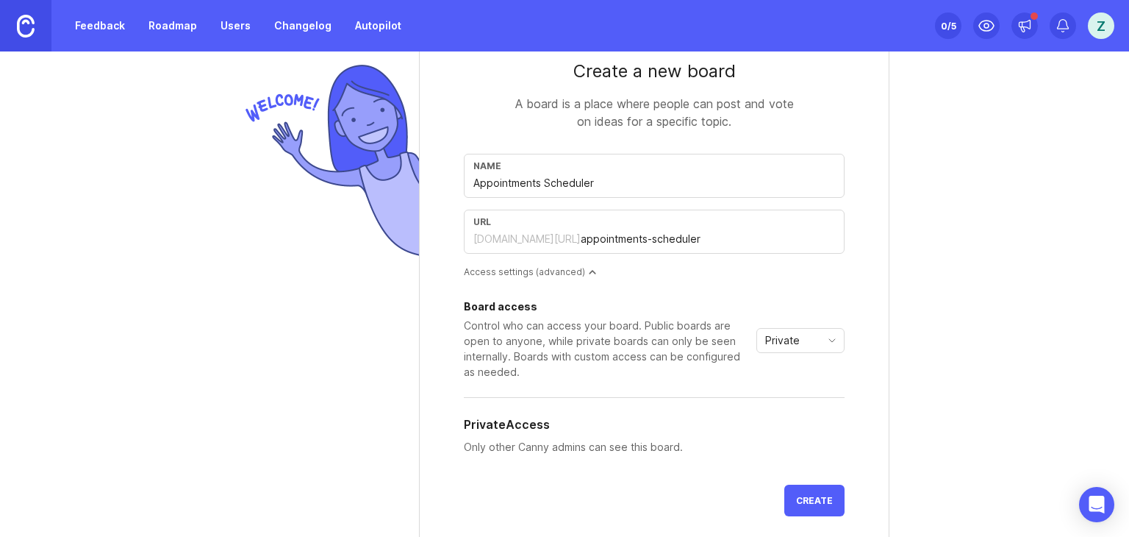
scroll to position [74, 0]
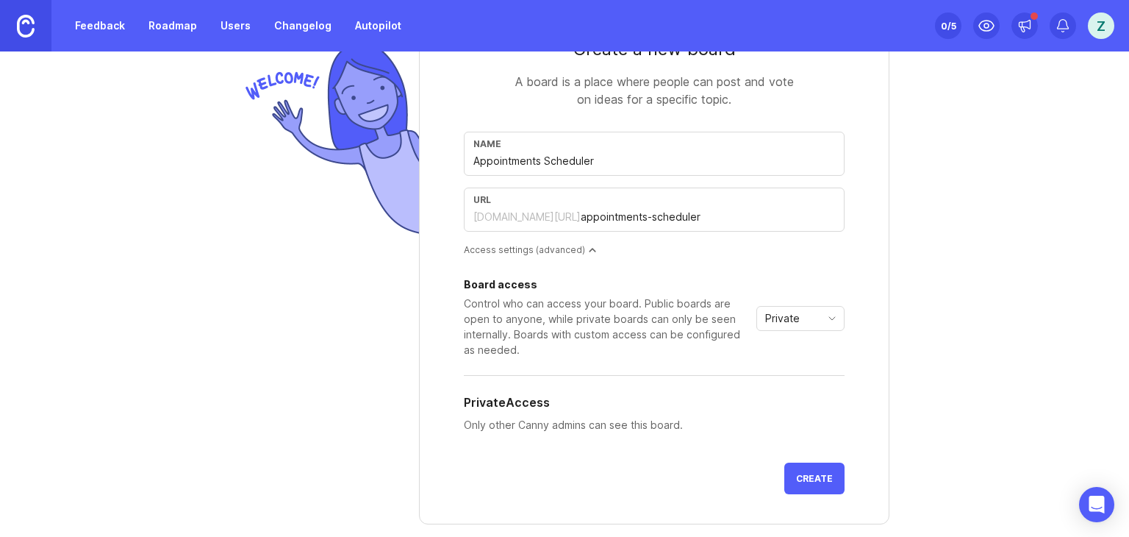
click at [806, 323] on div "Private" at bounding box center [788, 319] width 63 height 24
click at [802, 376] on li "Public" at bounding box center [795, 370] width 87 height 24
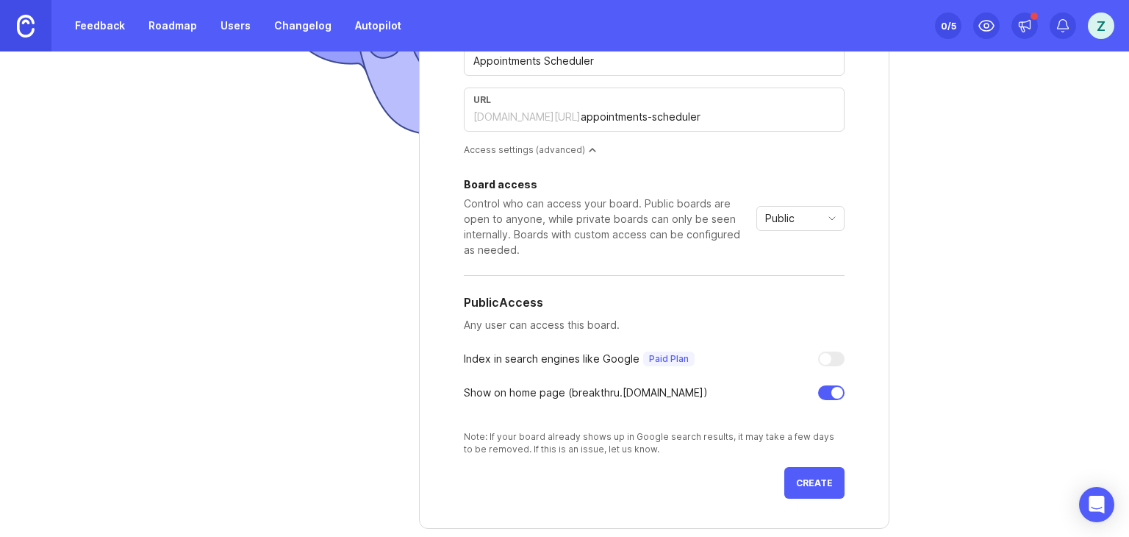
scroll to position [221, 0]
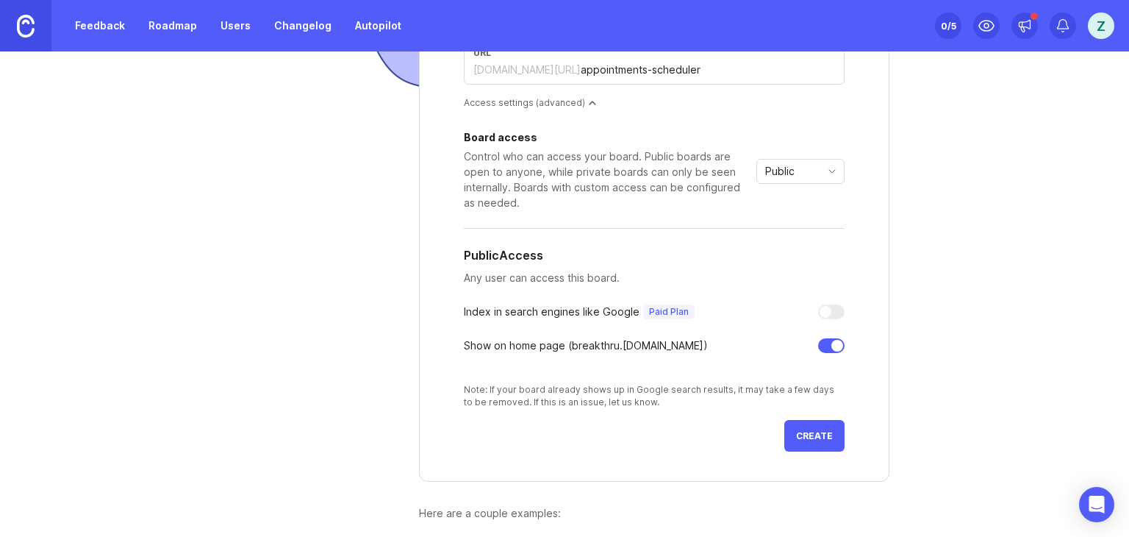
click at [823, 305] on div at bounding box center [831, 311] width 26 height 15
click at [826, 310] on div at bounding box center [826, 312] width 12 height 12
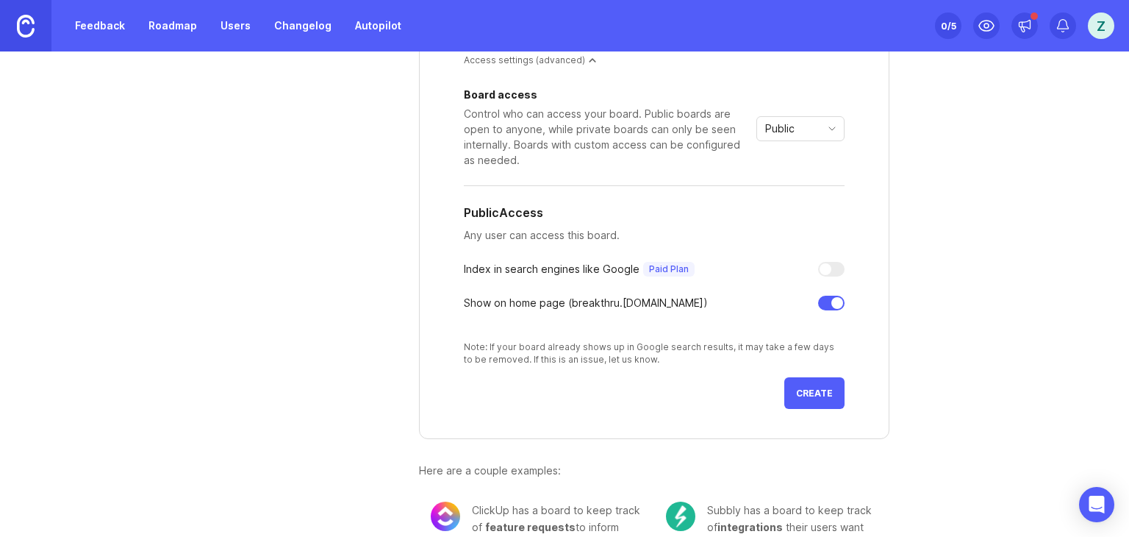
scroll to position [301, 0]
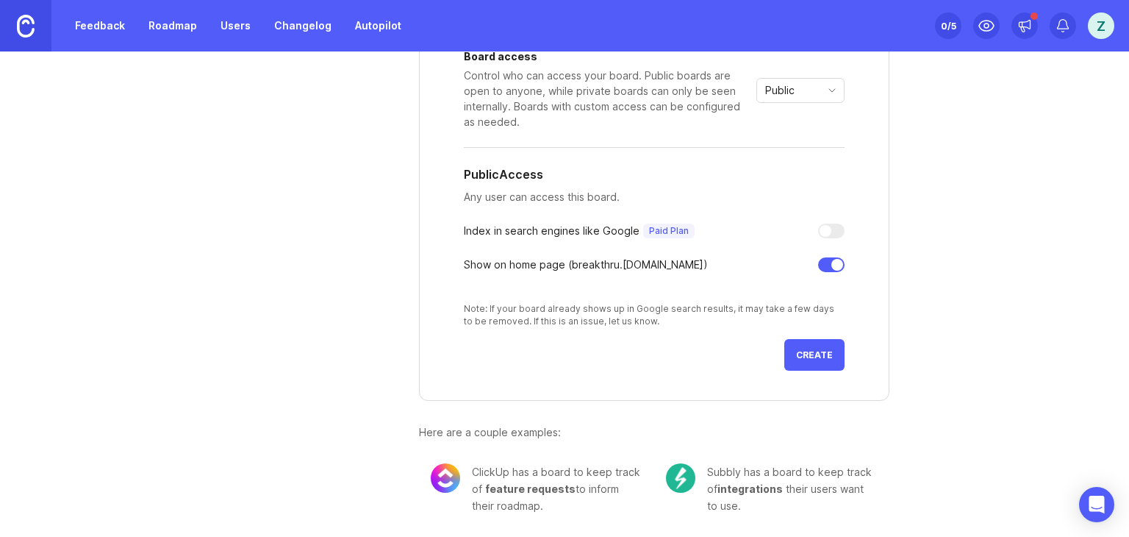
click at [818, 342] on button "Create" at bounding box center [814, 355] width 60 height 32
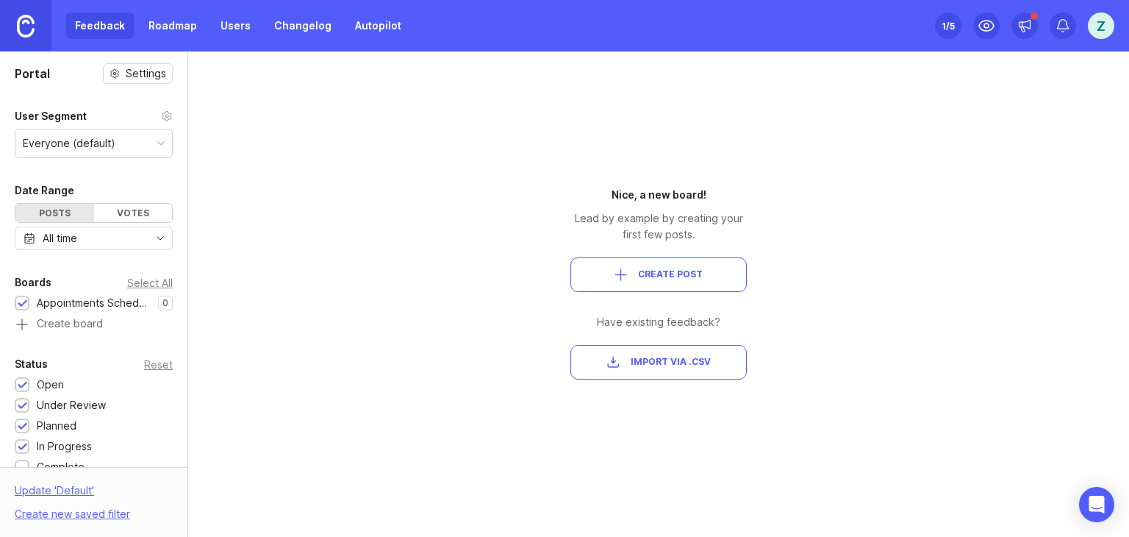
click at [140, 142] on div "Everyone (default)" at bounding box center [93, 143] width 157 height 28
click at [165, 115] on circle at bounding box center [166, 116] width 3 height 3
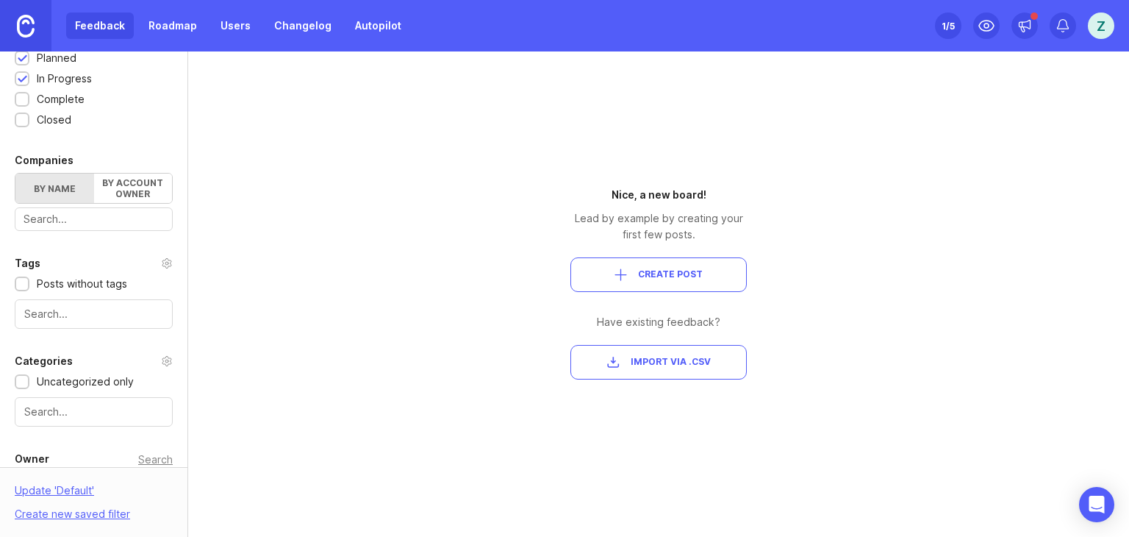
scroll to position [221, 0]
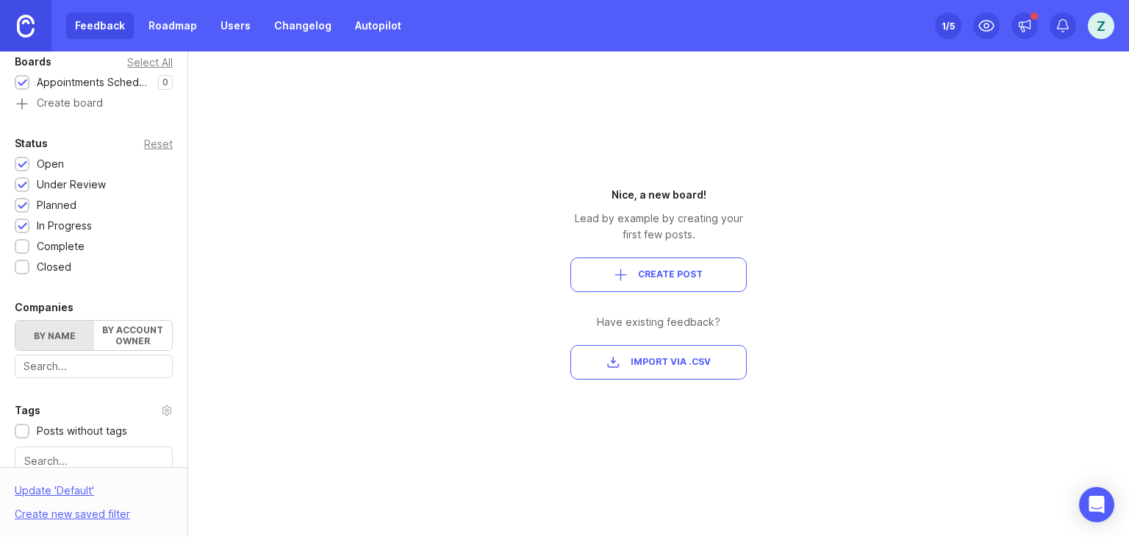
click at [58, 251] on div "Complete" at bounding box center [61, 246] width 48 height 16
click at [55, 267] on div "Closed" at bounding box center [54, 267] width 35 height 16
click at [298, 269] on div "Portal Settings User Segment Everyone (default) Date Range Posts Votes All time…" at bounding box center [564, 293] width 1129 height 485
click at [690, 269] on span "Create Post" at bounding box center [670, 274] width 65 height 12
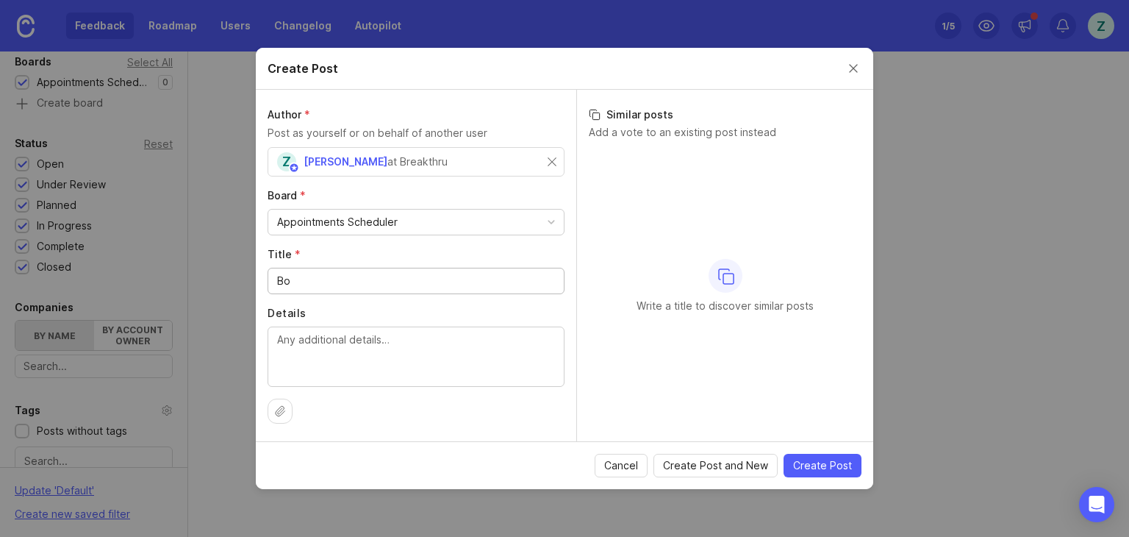
type input "B"
type input "Feedback for scheduler"
click at [806, 383] on div "No matching posts found" at bounding box center [725, 286] width 273 height 275
click at [841, 454] on button "Create Post" at bounding box center [823, 466] width 78 height 24
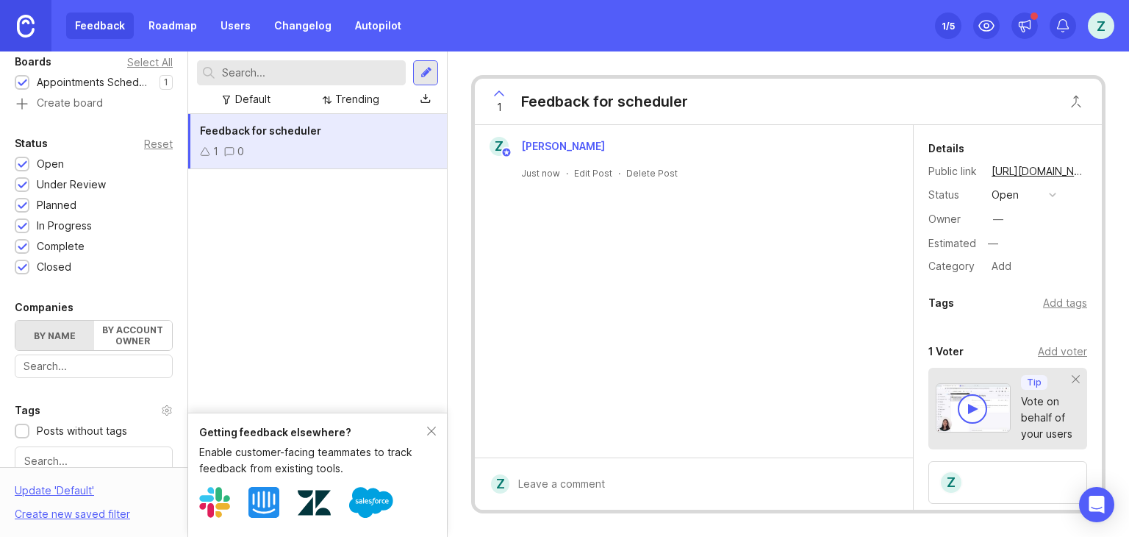
click at [1087, 170] on button "copy icon" at bounding box center [1097, 171] width 21 height 21
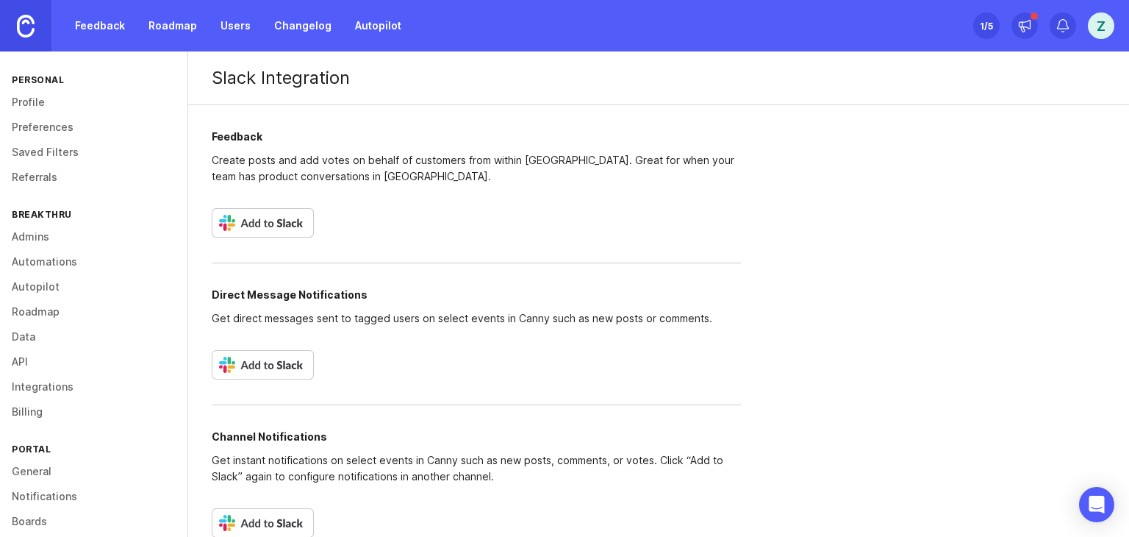
click at [294, 223] on img at bounding box center [263, 222] width 102 height 29
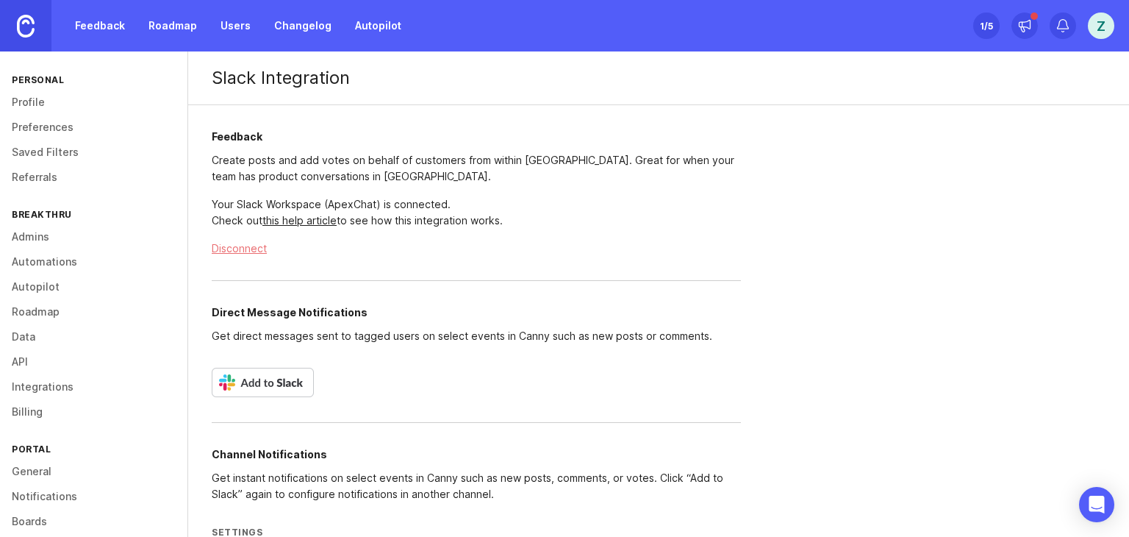
click at [1076, 254] on div "Slack Integration Feedback Create posts and add votes on behalf of customers fr…" at bounding box center [658, 368] width 941 height 634
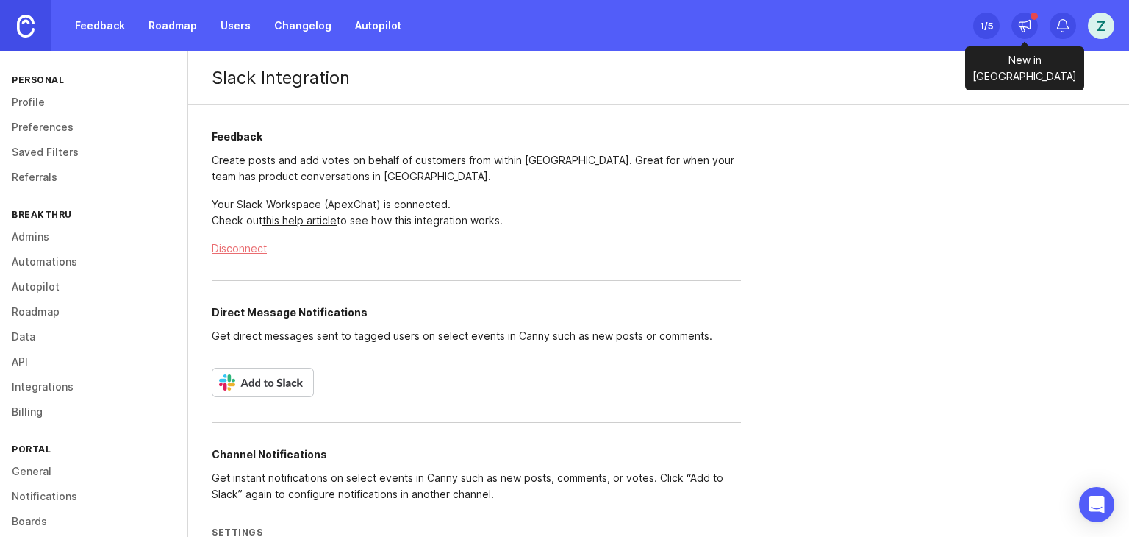
click at [1025, 37] on div at bounding box center [1025, 25] width 26 height 26
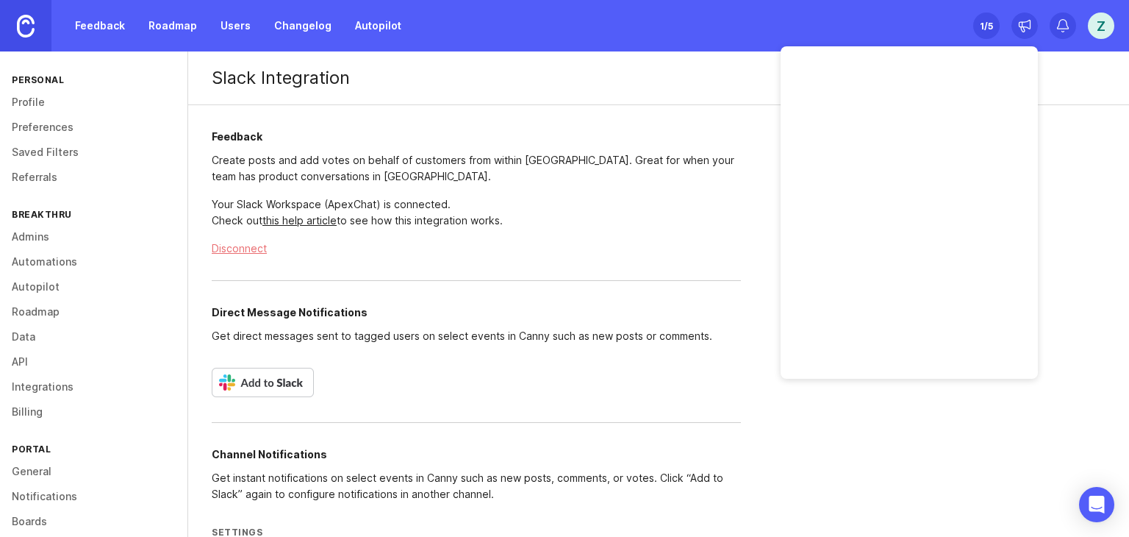
click at [561, 195] on div "Feedback Create posts and add votes on behalf of customers from within [GEOGRAP…" at bounding box center [476, 395] width 576 height 581
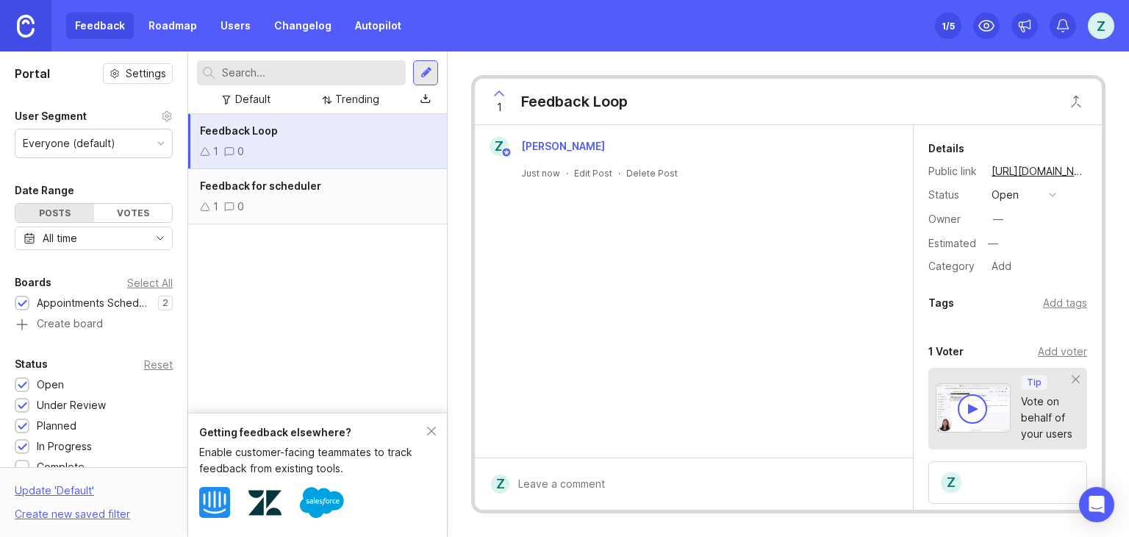
click at [292, 209] on div "1 0" at bounding box center [317, 207] width 235 height 16
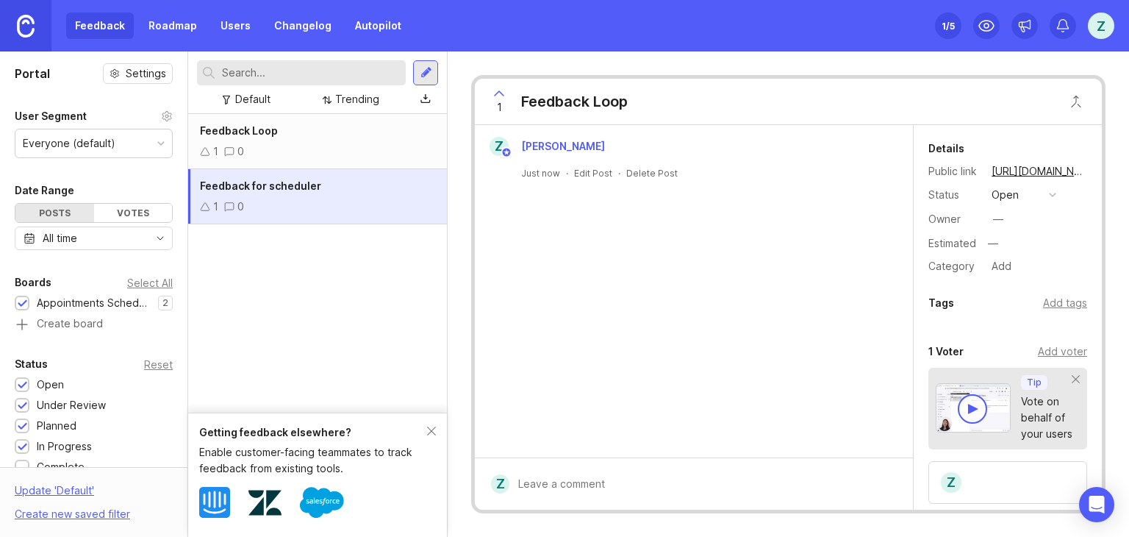
click at [307, 154] on div "1 0" at bounding box center [317, 151] width 235 height 16
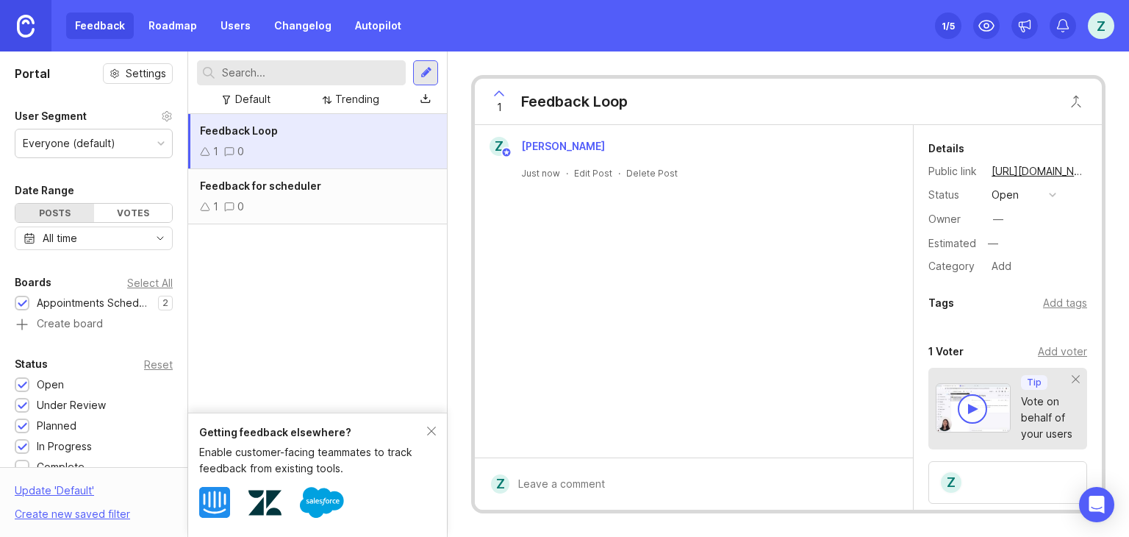
click at [301, 224] on div "Feedback Loop 1 0 Feedback for scheduler 1 0" at bounding box center [317, 263] width 259 height 298
click at [559, 482] on div at bounding box center [704, 484] width 390 height 28
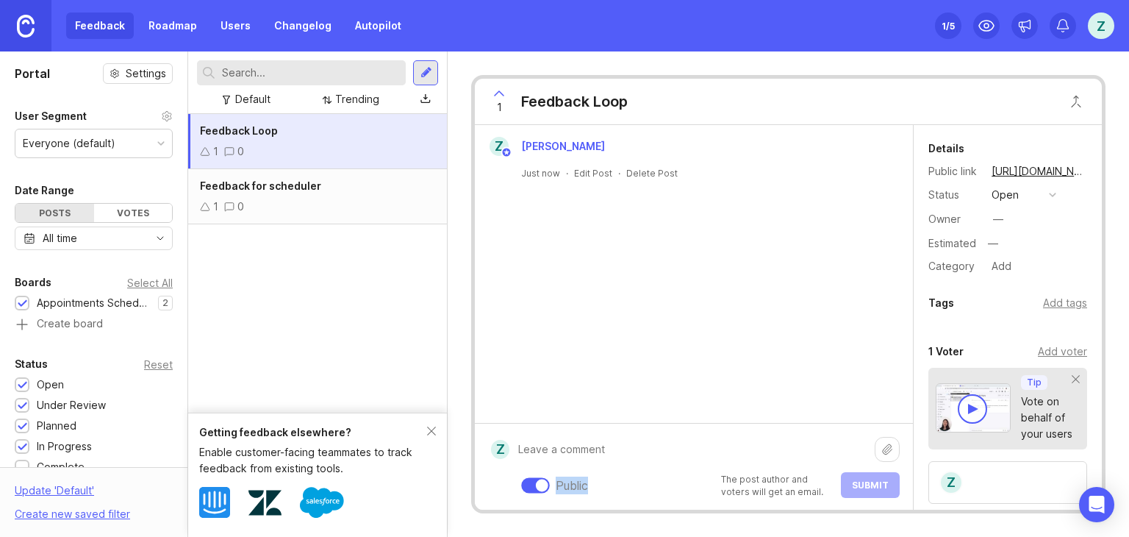
click at [559, 482] on div "Public" at bounding box center [572, 485] width 32 height 18
click at [584, 447] on textarea at bounding box center [691, 449] width 365 height 28
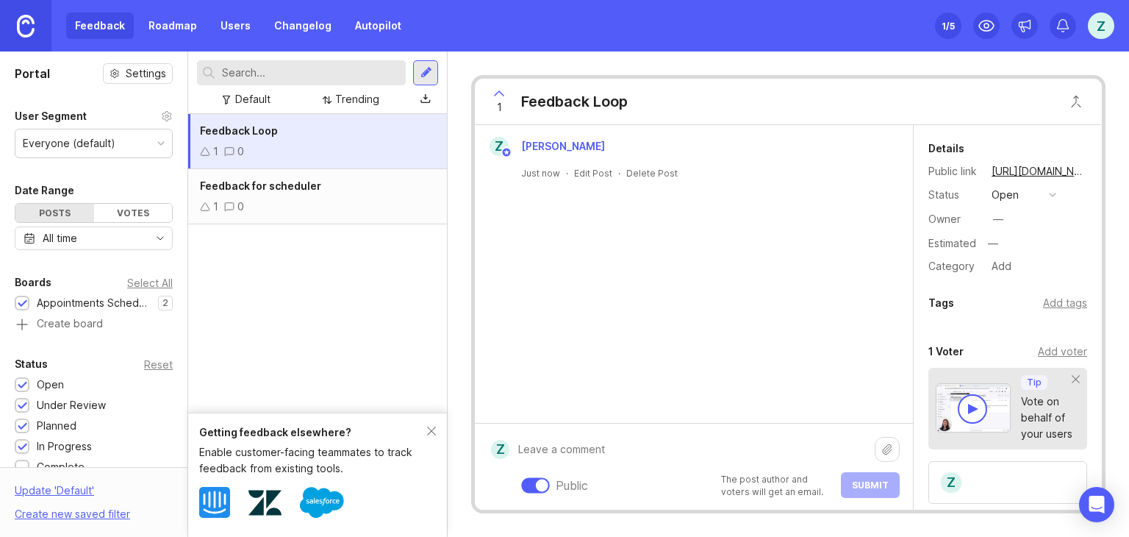
click at [584, 447] on textarea at bounding box center [691, 449] width 365 height 28
type textarea "I like the way it is"
click at [848, 479] on button "Submit" at bounding box center [870, 485] width 59 height 26
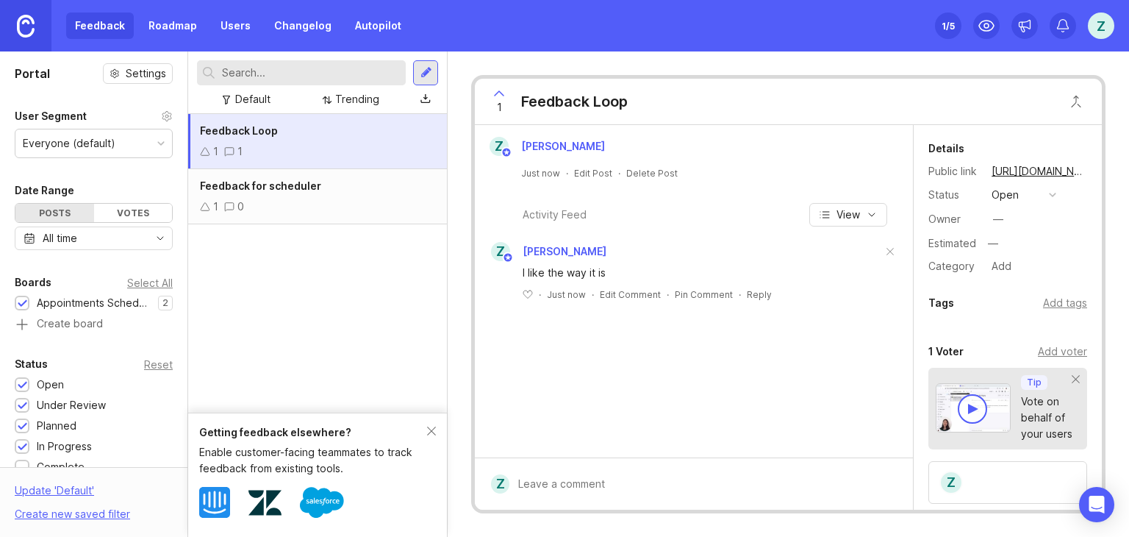
click at [62, 67] on div "Portal Settings" at bounding box center [94, 73] width 158 height 21
click at [418, 78] on div at bounding box center [425, 72] width 25 height 25
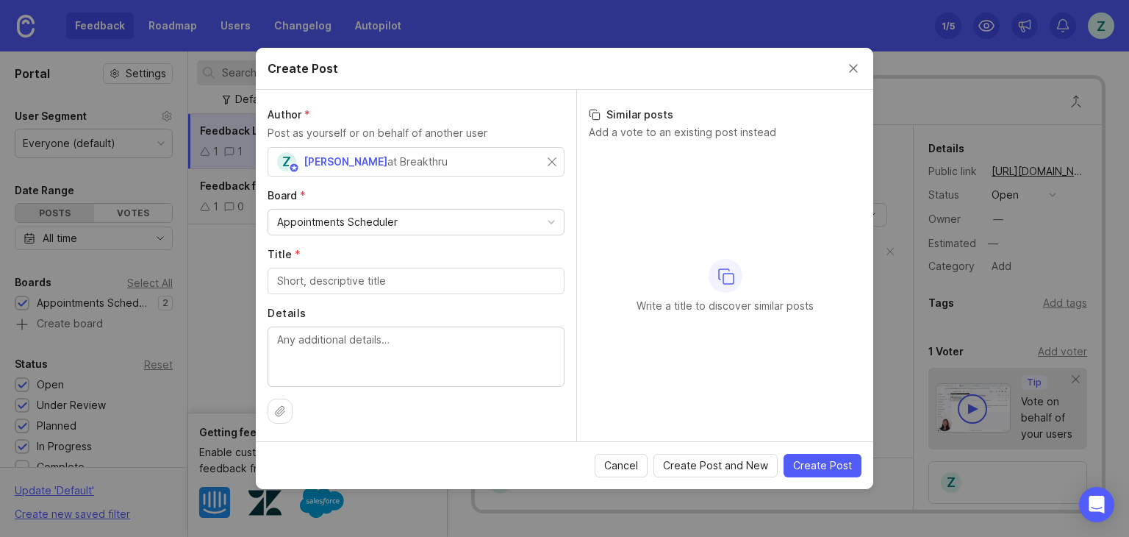
click at [451, 224] on div "Appointments Scheduler" at bounding box center [416, 222] width 296 height 25
drag, startPoint x: 393, startPoint y: 307, endPoint x: 396, endPoint y: 285, distance: 21.4
click at [393, 301] on div "Author * Post as yourself or on behalf of another user Z Zain Abedin at Breakth…" at bounding box center [416, 265] width 321 height 351
click at [396, 285] on input "Title *" at bounding box center [416, 281] width 278 height 16
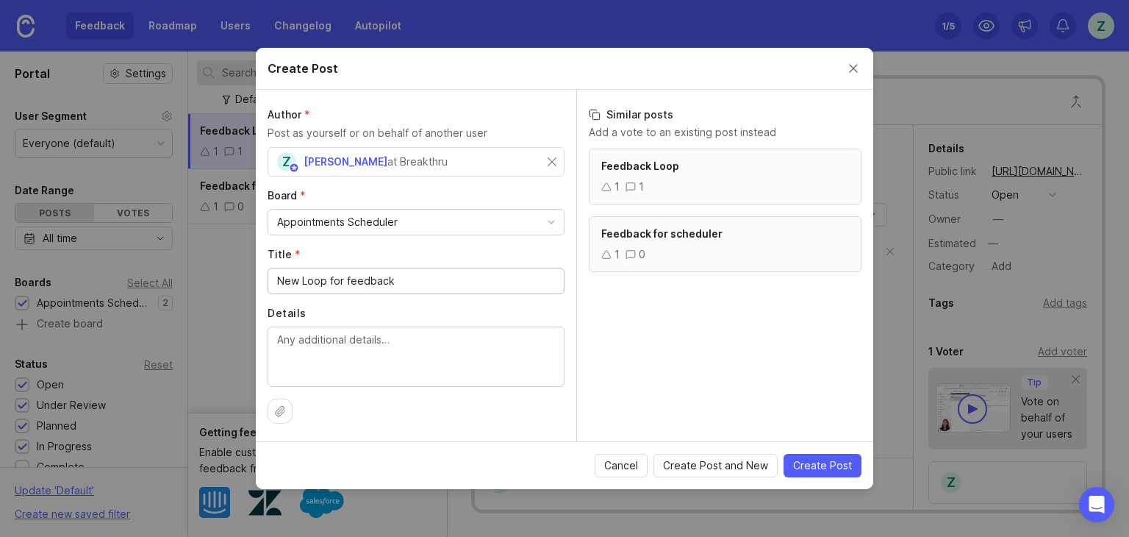
type input "New Loop for feedback"
click at [822, 465] on span "Create Post" at bounding box center [822, 465] width 59 height 15
